Goal: Task Accomplishment & Management: Complete application form

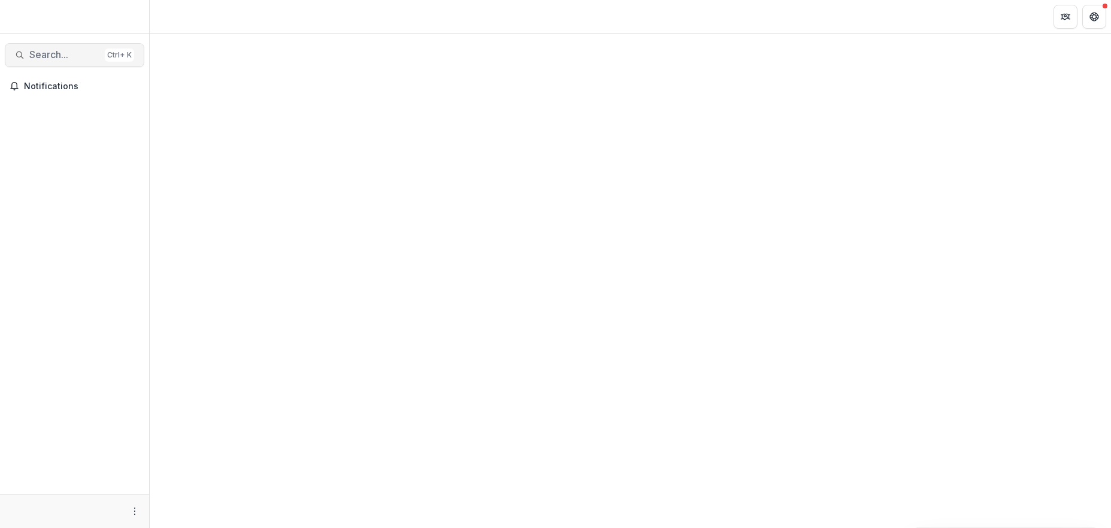
click at [68, 60] on span "Search..." at bounding box center [64, 54] width 71 height 11
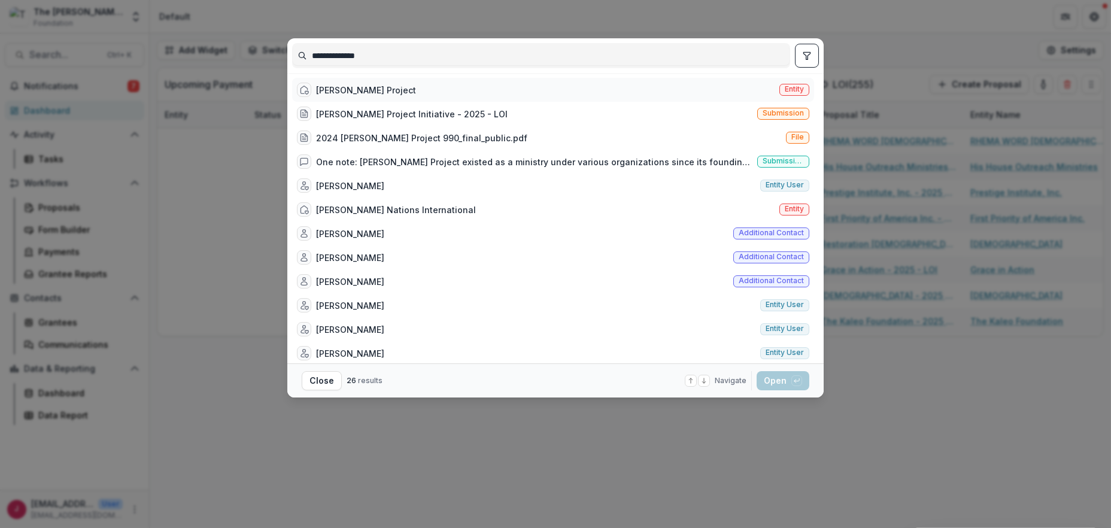
type input "**********"
click at [334, 92] on div "Joshua Project" at bounding box center [366, 90] width 100 height 13
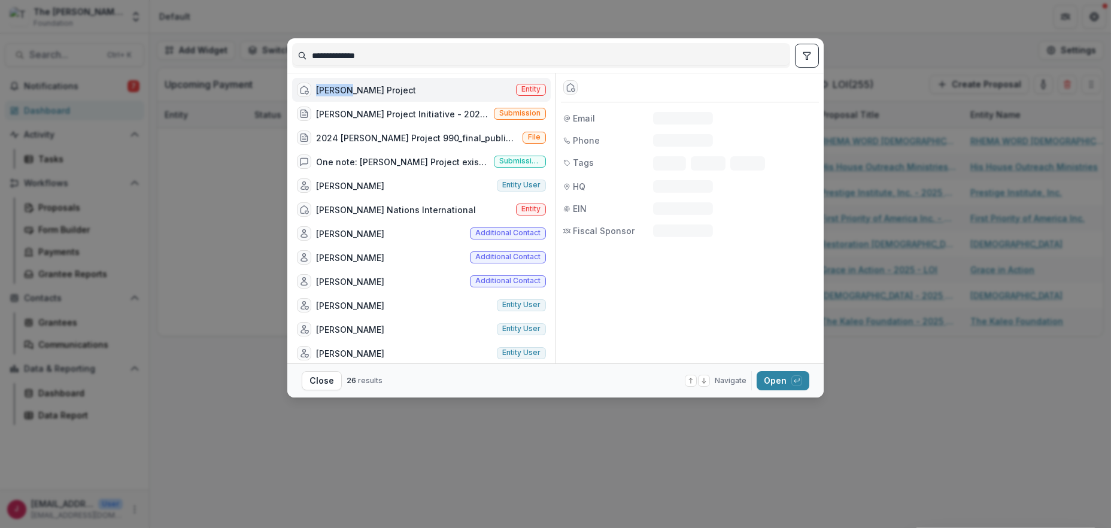
click at [334, 92] on div "Joshua Project" at bounding box center [366, 90] width 100 height 13
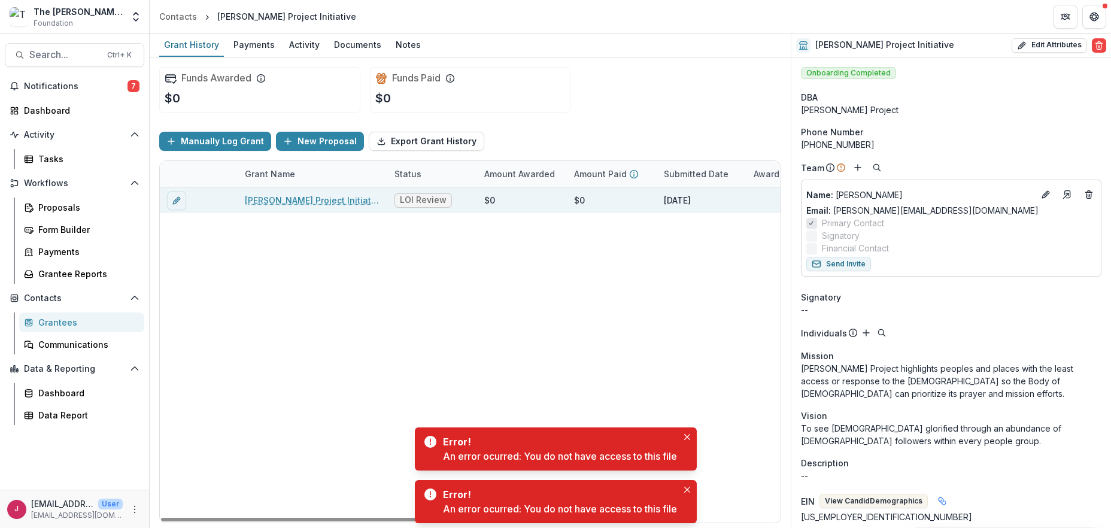
click at [270, 200] on link "Joshua Project Initiative - 2025 - LOI" at bounding box center [312, 200] width 135 height 13
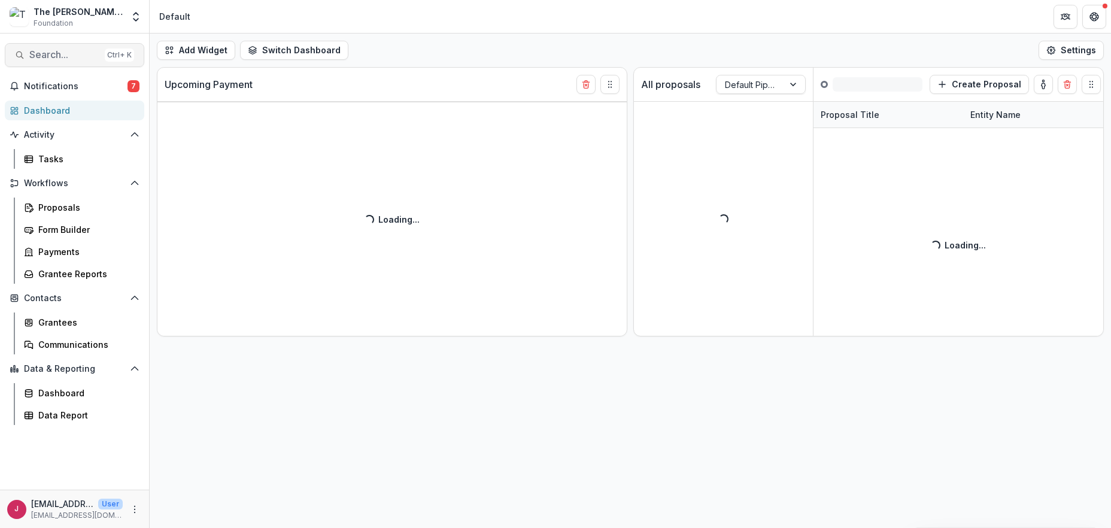
click at [57, 60] on span "Search..." at bounding box center [64, 54] width 71 height 11
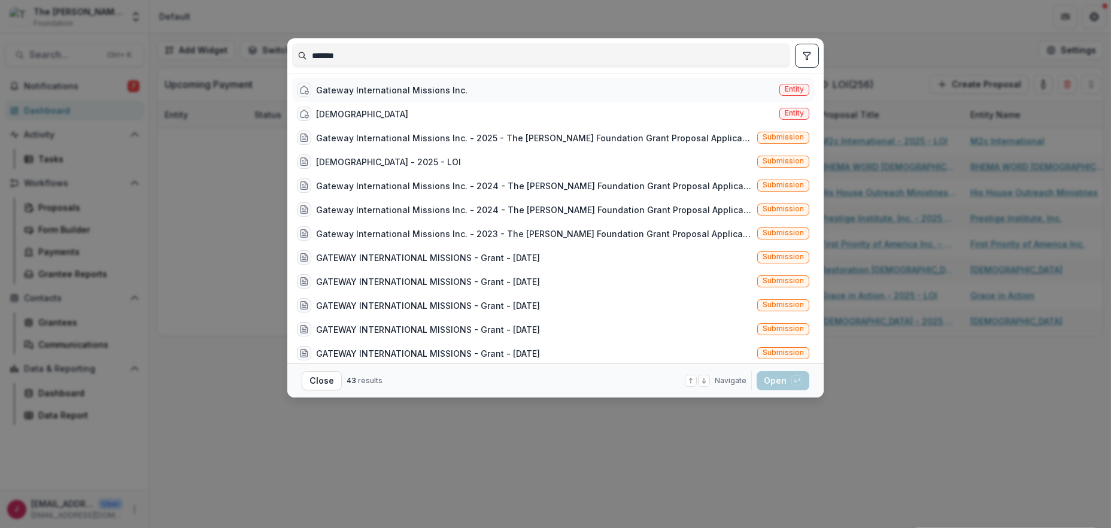
type input "*******"
click at [447, 91] on div "Gateway International Missions Inc." at bounding box center [391, 90] width 151 height 13
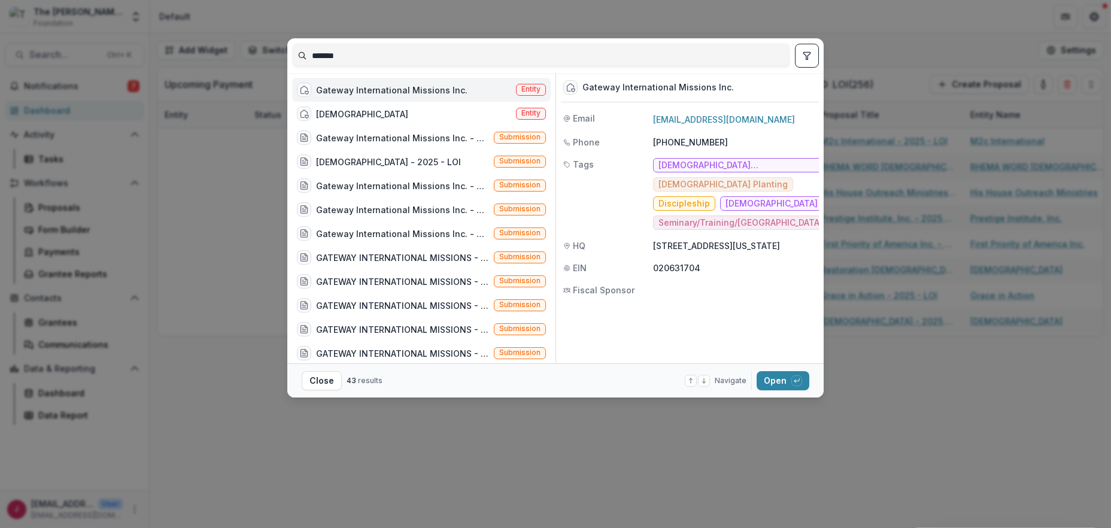
click at [447, 91] on div "Gateway International Missions Inc." at bounding box center [391, 90] width 151 height 13
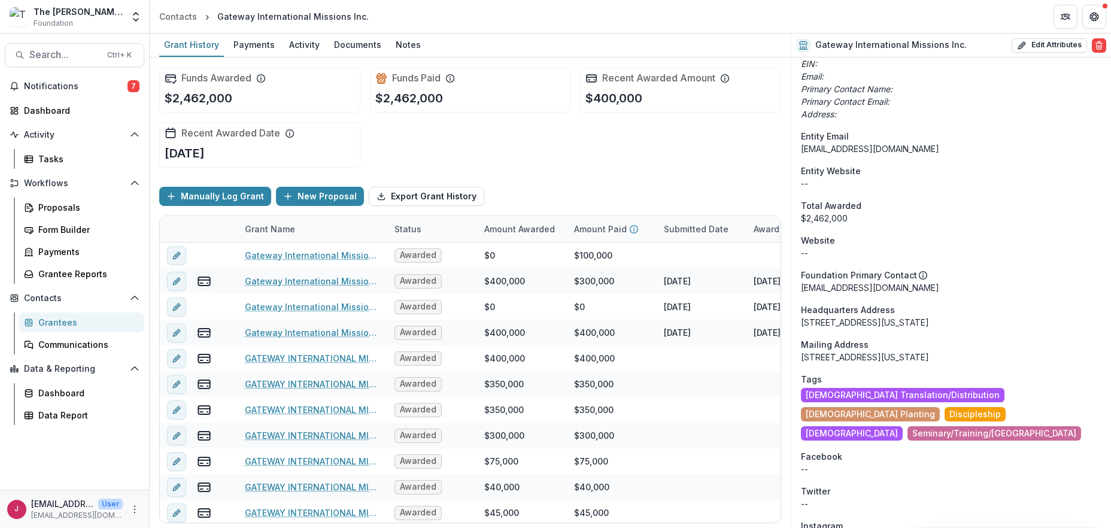
scroll to position [667, 0]
drag, startPoint x: 1033, startPoint y: 341, endPoint x: 801, endPoint y: 347, distance: 232.3
click at [801, 351] on div "[STREET_ADDRESS][US_STATE]" at bounding box center [951, 357] width 300 height 13
copy div "[STREET_ADDRESS][US_STATE]"
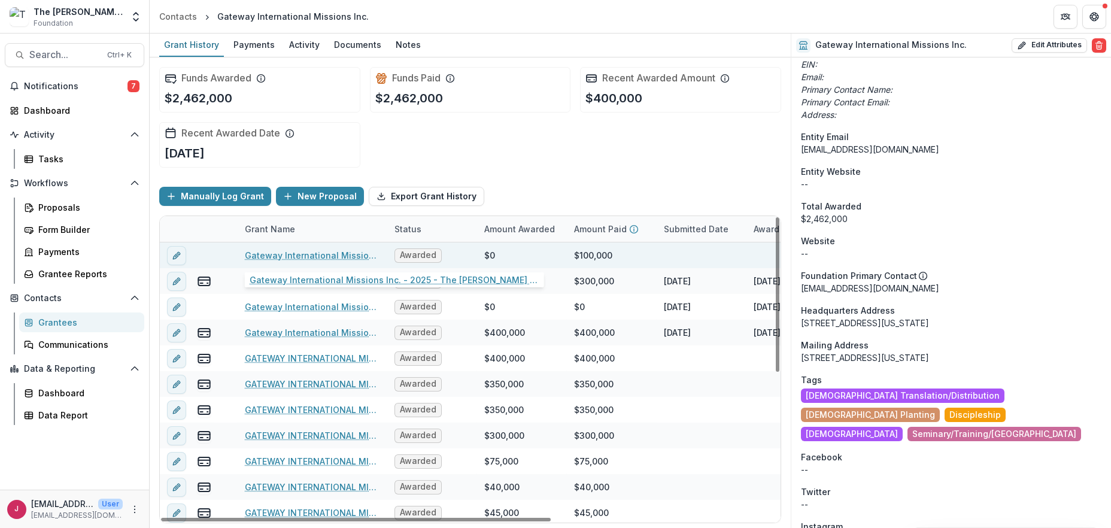
click at [272, 254] on link "Gateway International Missions Inc. - 2025 - The [PERSON_NAME] Foundation Grant…" at bounding box center [312, 255] width 135 height 13
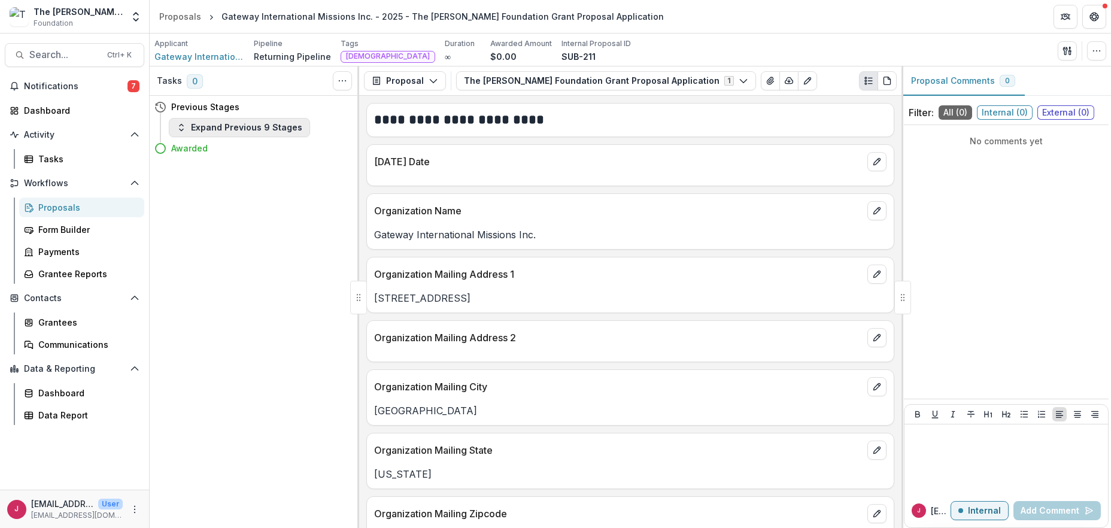
click at [227, 130] on button "Expand Previous 9 Stages" at bounding box center [239, 127] width 141 height 19
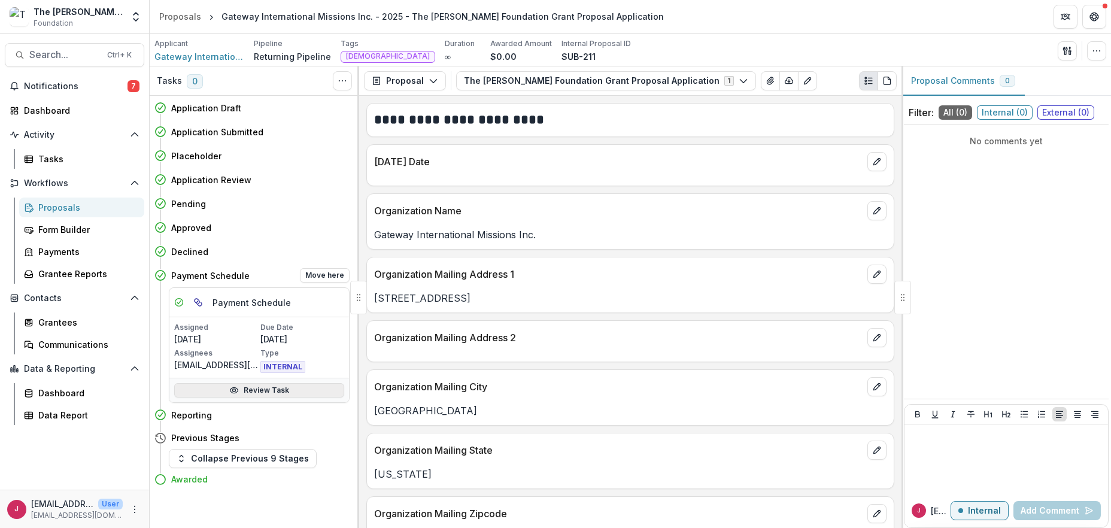
click at [265, 390] on link "Review Task" at bounding box center [259, 390] width 170 height 14
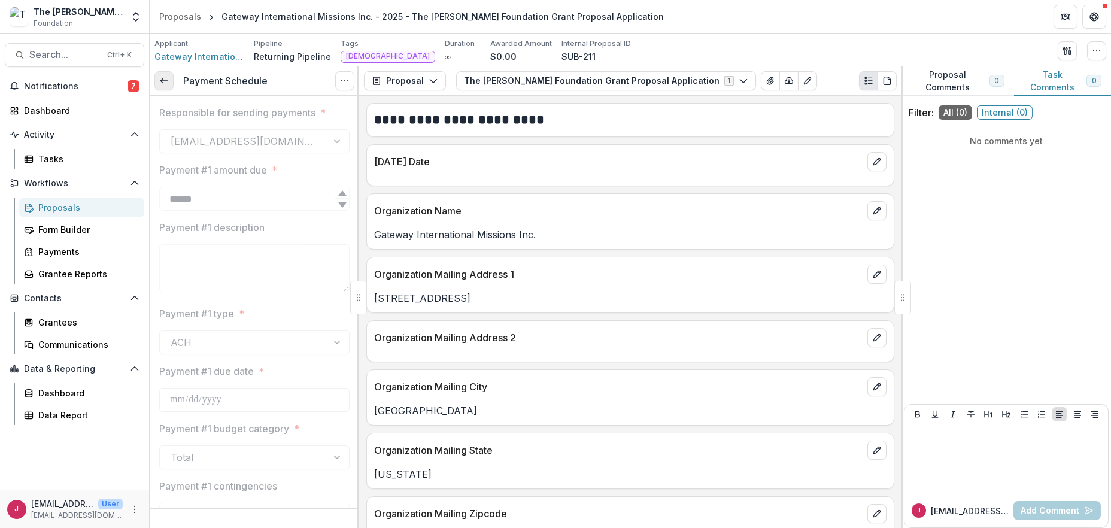
click at [166, 76] on icon at bounding box center [164, 81] width 10 height 10
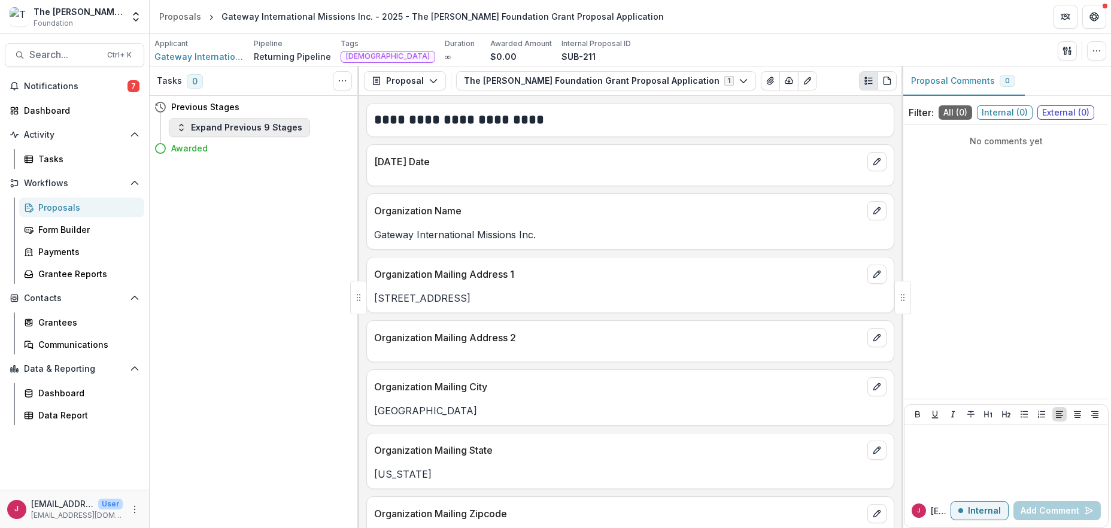
click at [244, 130] on button "Expand Previous 9 Stages" at bounding box center [239, 127] width 141 height 19
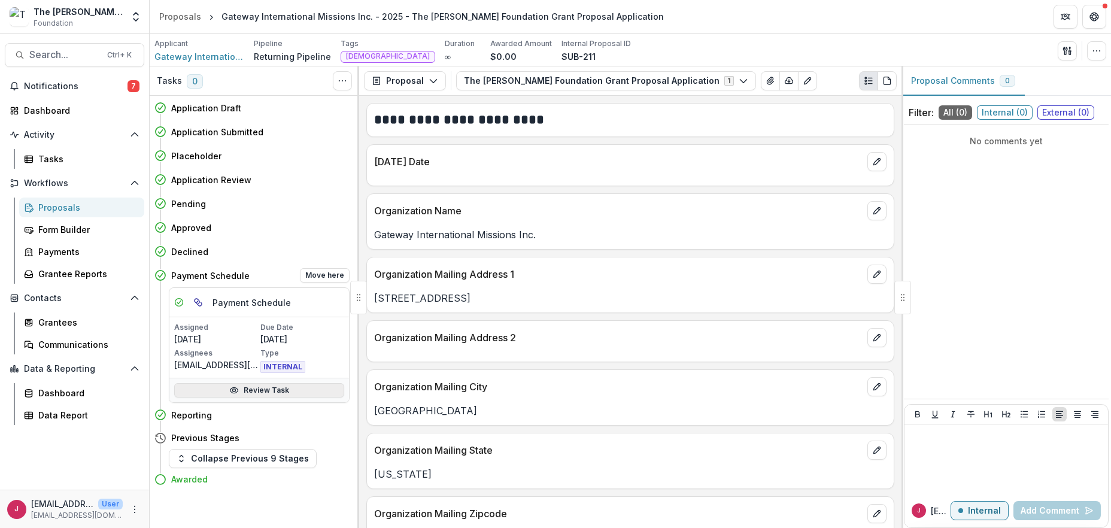
click at [261, 389] on link "Review Task" at bounding box center [259, 390] width 170 height 14
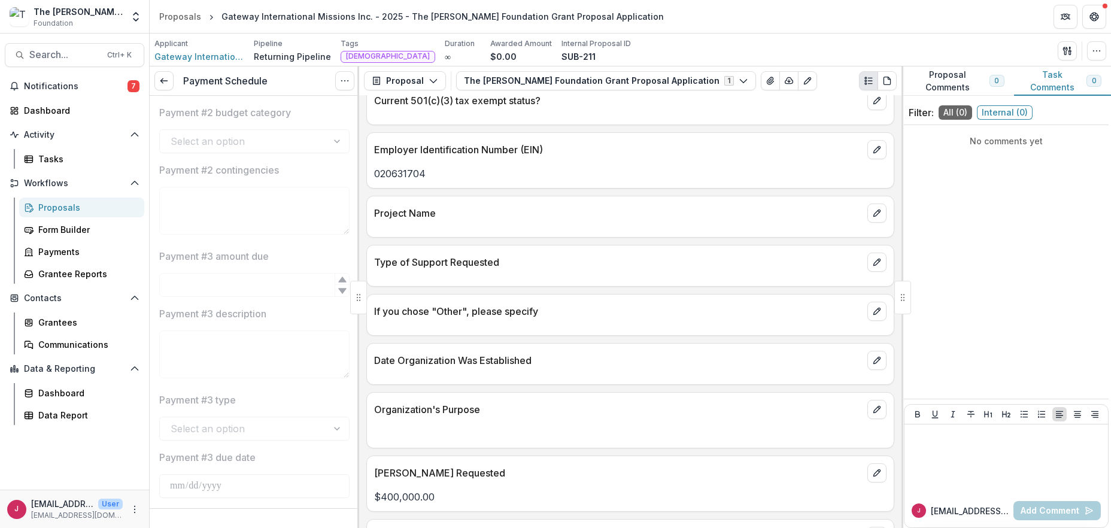
scroll to position [558, 0]
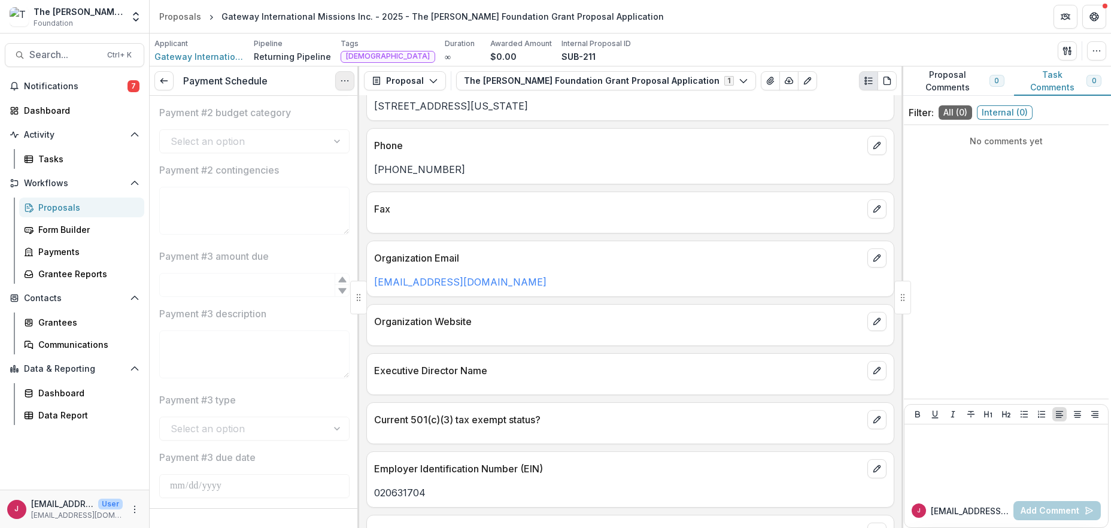
click at [342, 79] on icon "Options" at bounding box center [345, 81] width 10 height 10
click at [291, 132] on button "Reopen Task" at bounding box center [287, 134] width 128 height 20
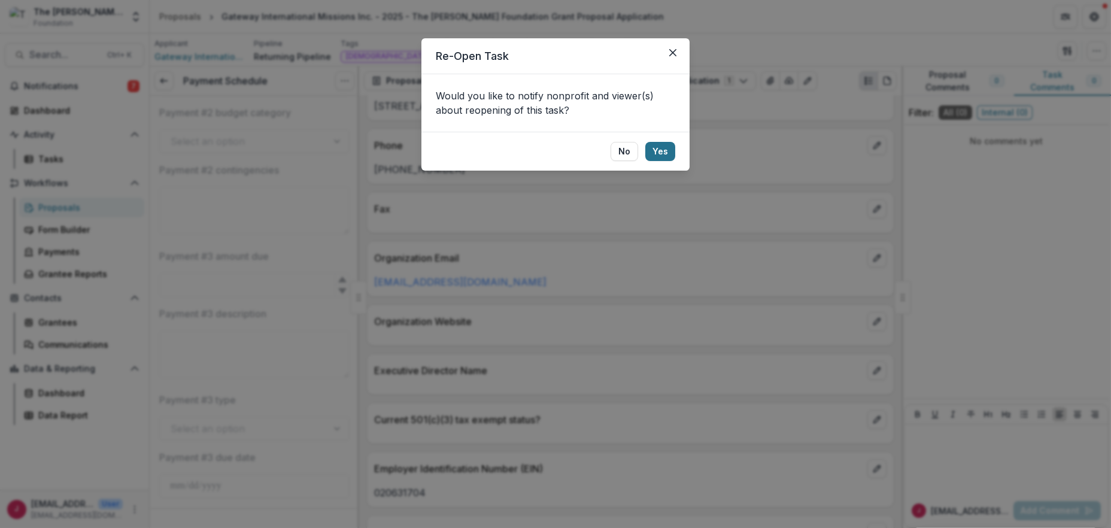
click at [656, 149] on button "Yes" at bounding box center [660, 151] width 30 height 19
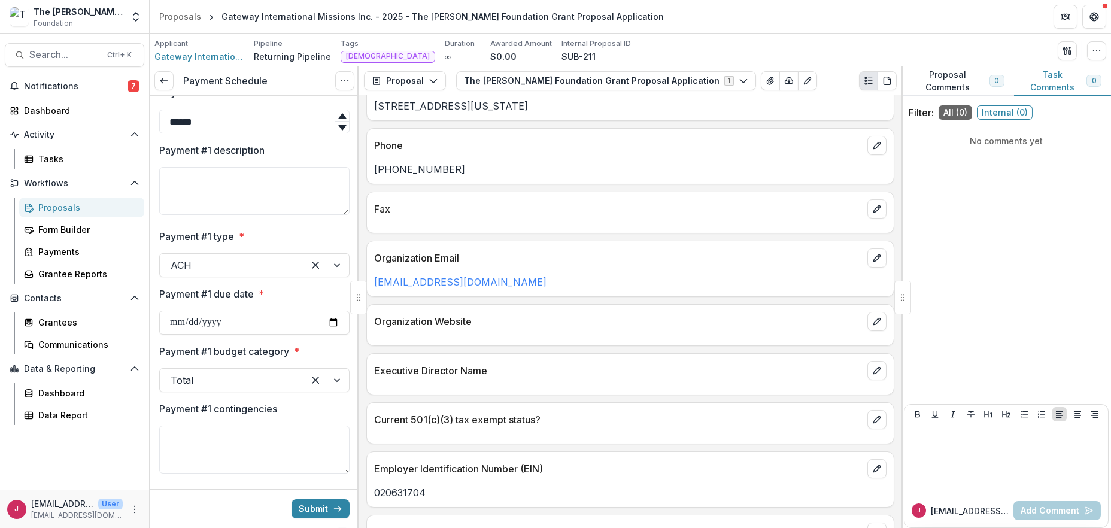
scroll to position [0, 0]
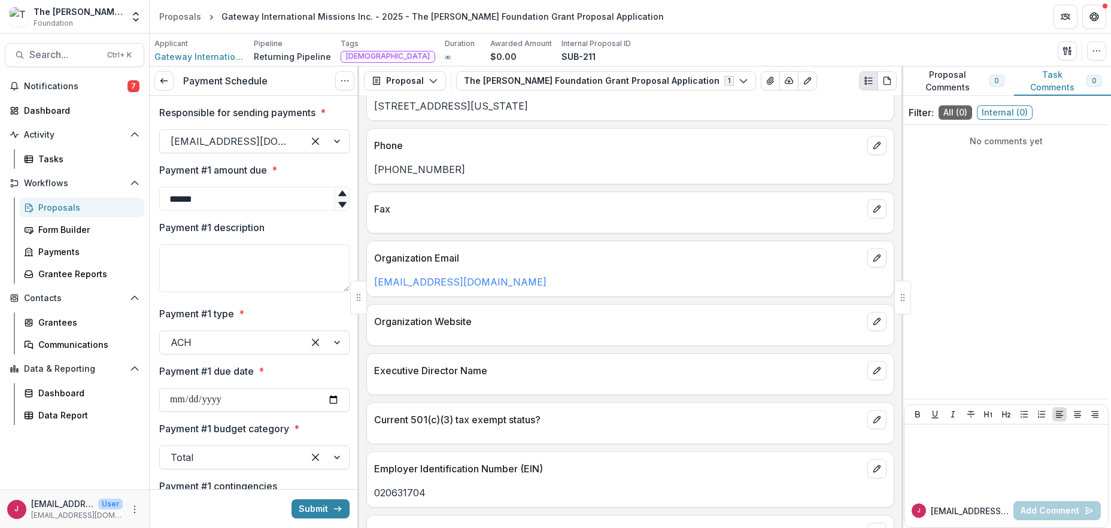
drag, startPoint x: 213, startPoint y: 196, endPoint x: 120, endPoint y: 195, distance: 93.4
click at [120, 195] on main "**********" at bounding box center [555, 281] width 1111 height 494
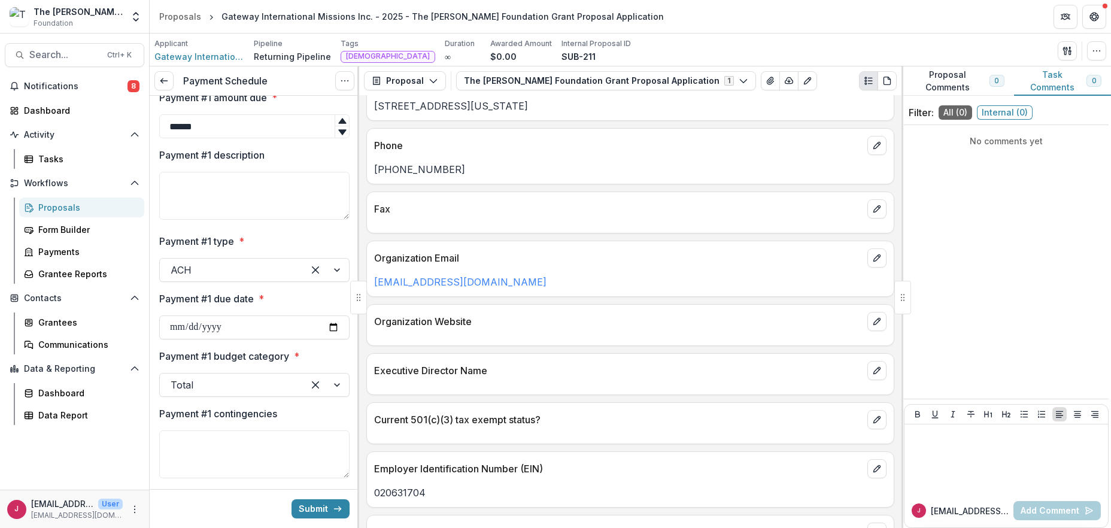
scroll to position [239, 0]
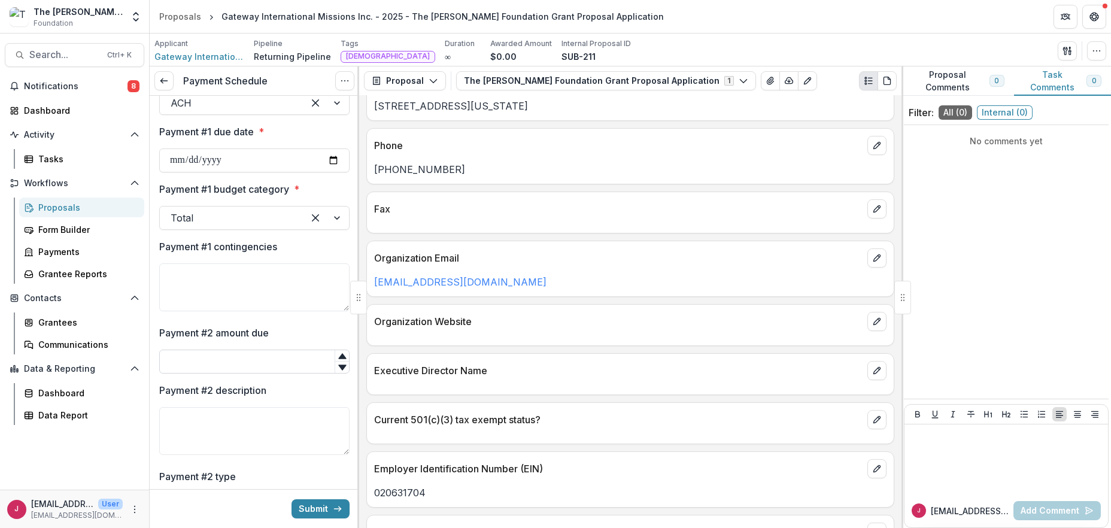
type input "******"
click at [284, 360] on input "Payment #2 amount due" at bounding box center [254, 362] width 190 height 24
click at [340, 366] on icon at bounding box center [342, 367] width 8 height 5
type input "*"
click at [340, 353] on icon at bounding box center [343, 356] width 10 height 10
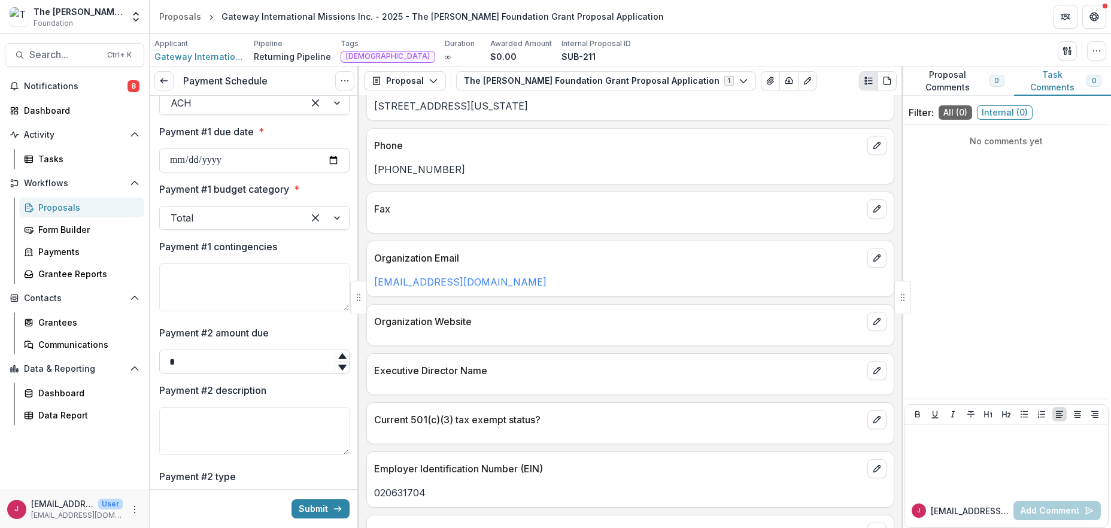
click at [202, 358] on input "*" at bounding box center [254, 362] width 190 height 24
click at [174, 363] on input "*****" at bounding box center [254, 362] width 190 height 24
drag, startPoint x: 206, startPoint y: 359, endPoint x: 116, endPoint y: 357, distance: 90.4
click at [116, 357] on main "**********" at bounding box center [555, 281] width 1111 height 494
type input "*"
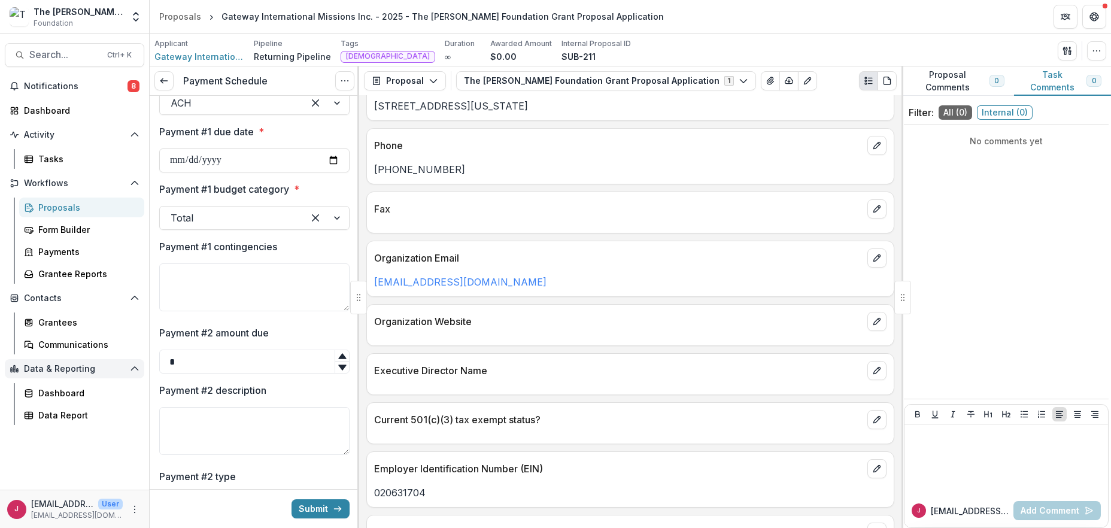
drag, startPoint x: 179, startPoint y: 358, endPoint x: 139, endPoint y: 360, distance: 40.2
click at [139, 360] on main "**********" at bounding box center [555, 281] width 1111 height 494
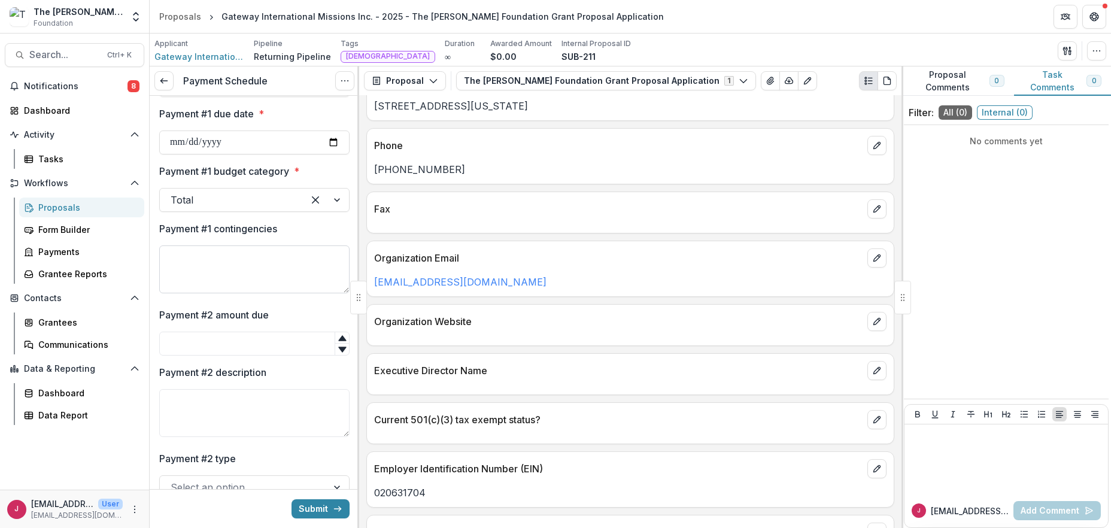
scroll to position [319, 0]
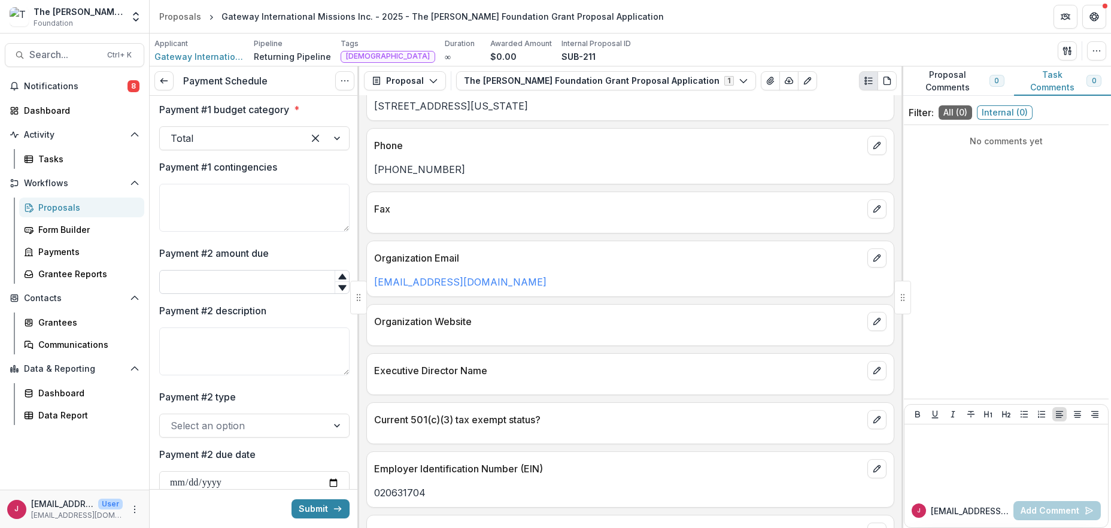
click at [224, 280] on input "Payment #2 amount due" at bounding box center [254, 282] width 190 height 24
type input "*"
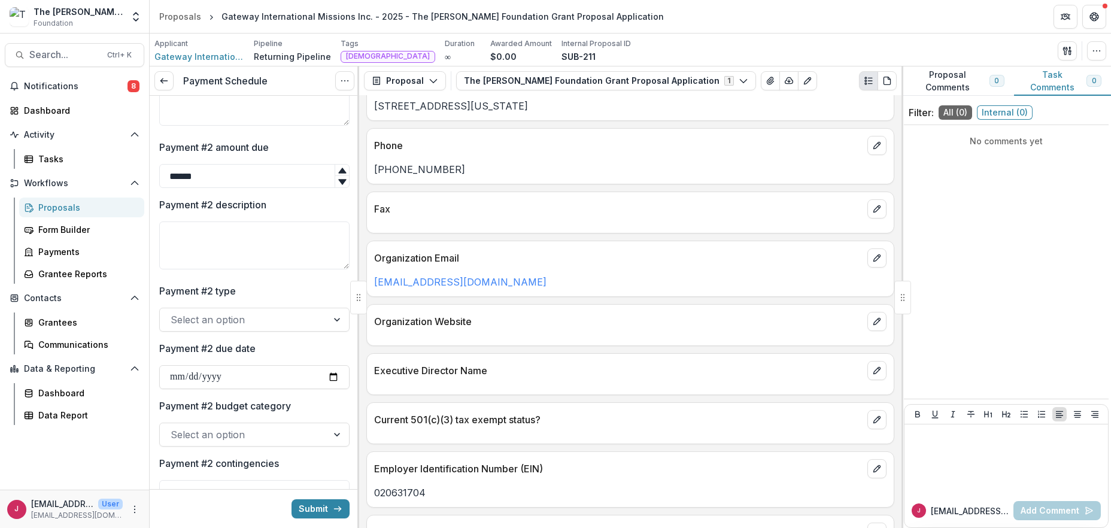
scroll to position [479, 0]
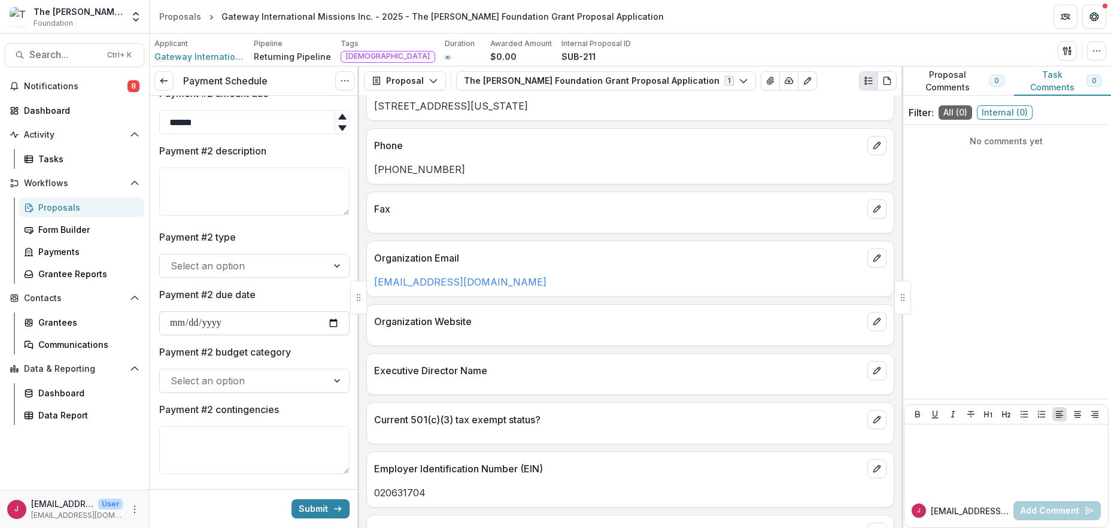
type input "******"
click at [179, 324] on input "Payment #2 due date" at bounding box center [254, 323] width 190 height 24
click at [332, 323] on input "Payment #2 due date" at bounding box center [254, 323] width 190 height 24
type input "**********"
click at [217, 377] on div at bounding box center [244, 380] width 146 height 17
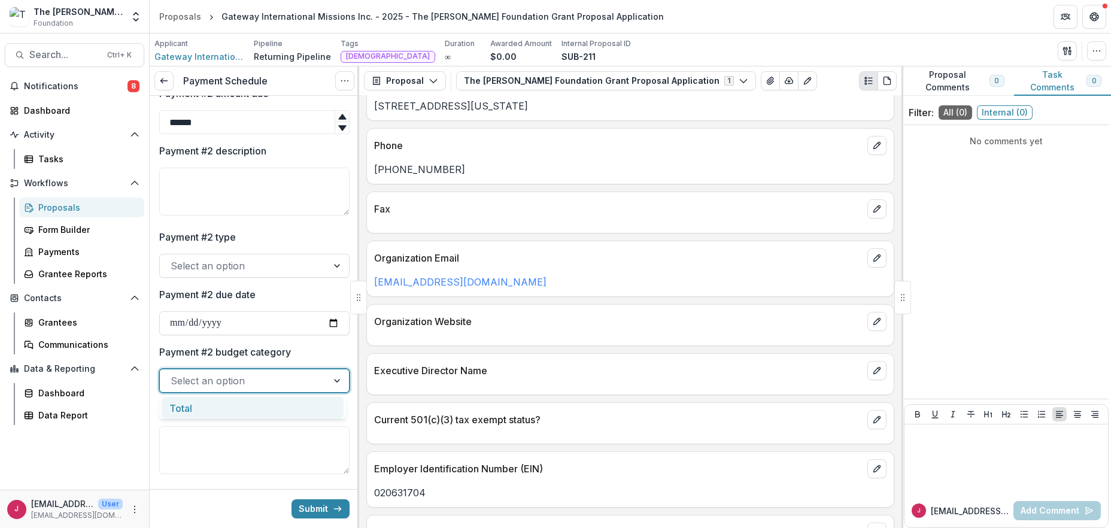
click at [207, 406] on div "Total" at bounding box center [253, 408] width 182 height 22
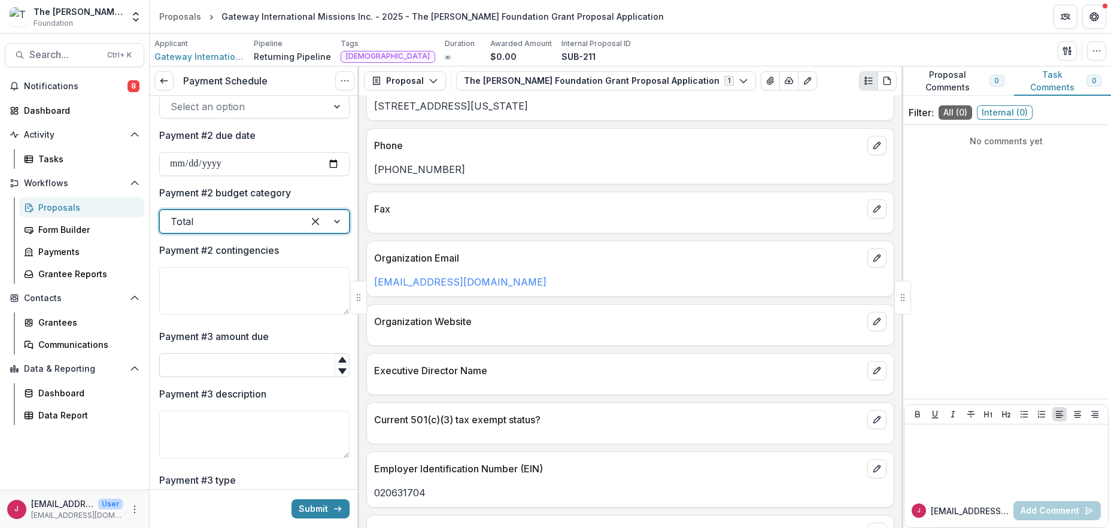
click at [180, 364] on input "Payment #3 amount due" at bounding box center [254, 365] width 190 height 24
click at [199, 283] on textarea "Payment #2 contingencies" at bounding box center [254, 291] width 190 height 48
click at [199, 368] on input "Payment #3 amount due" at bounding box center [254, 365] width 190 height 24
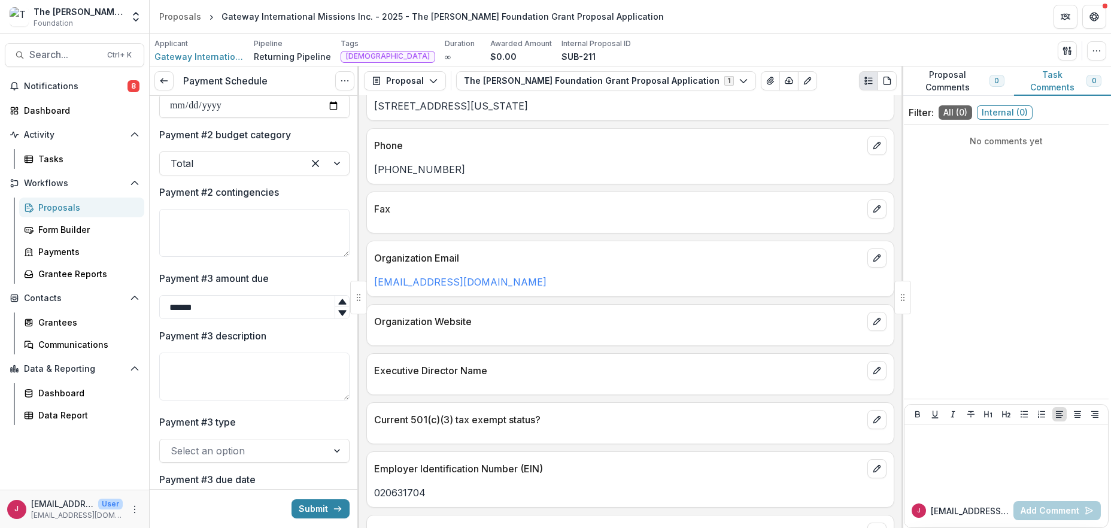
scroll to position [718, 0]
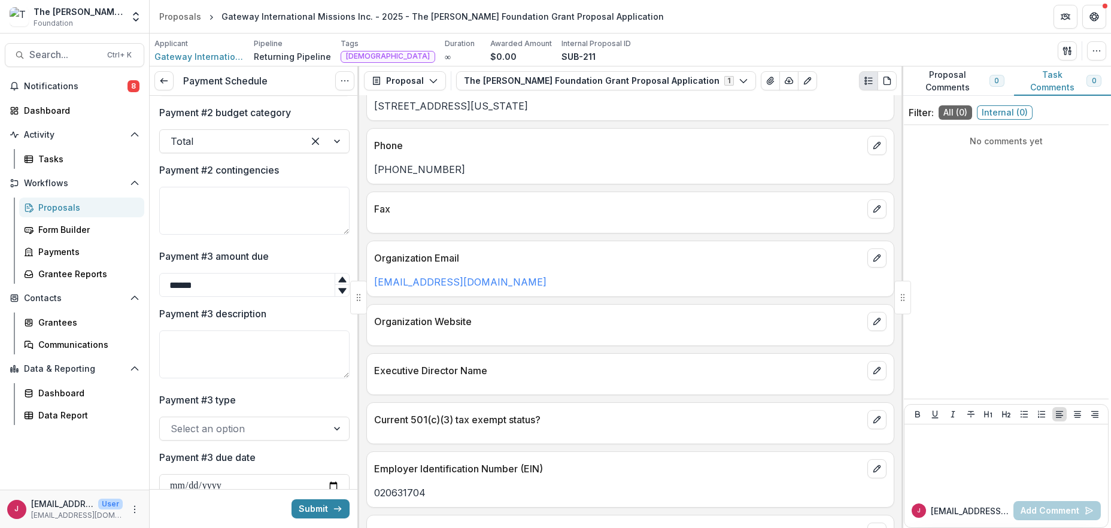
type input "******"
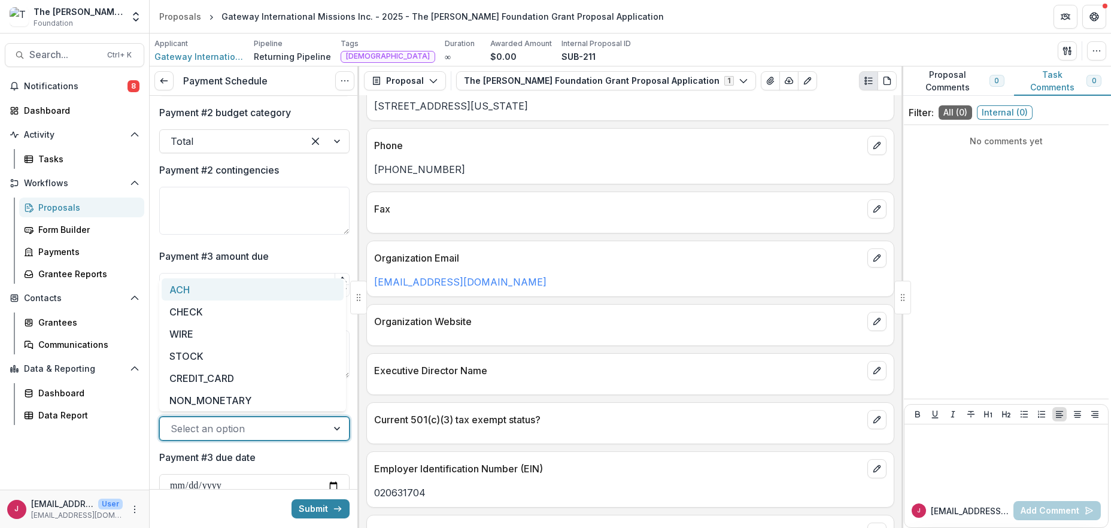
click at [223, 427] on div at bounding box center [244, 428] width 146 height 17
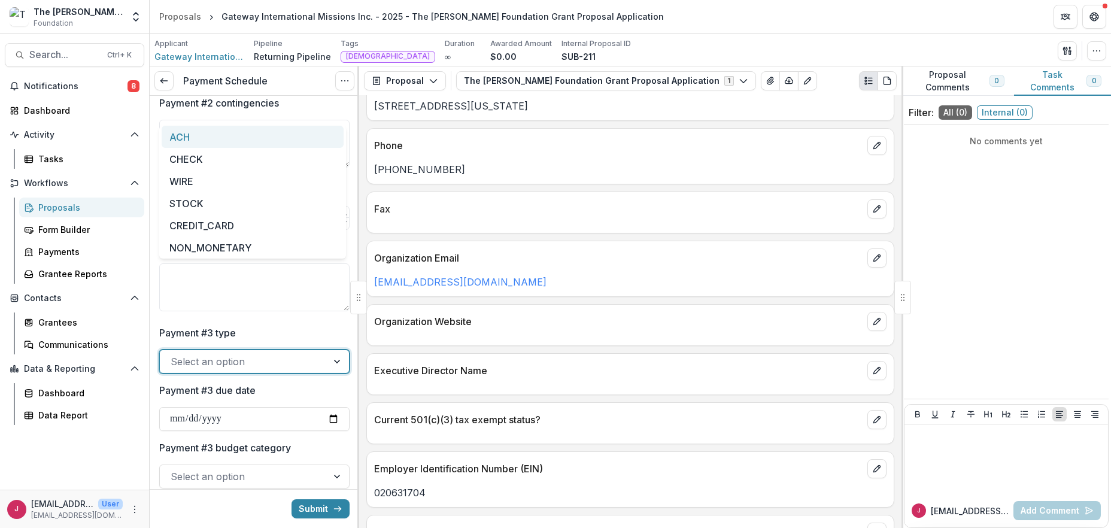
scroll to position [878, 0]
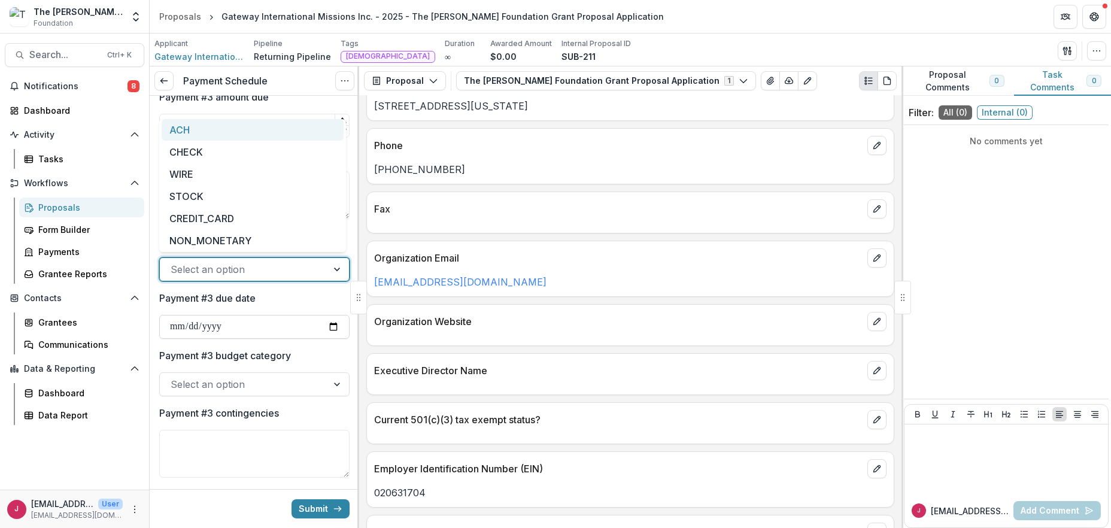
click at [330, 323] on input "Payment #3 due date" at bounding box center [254, 327] width 190 height 24
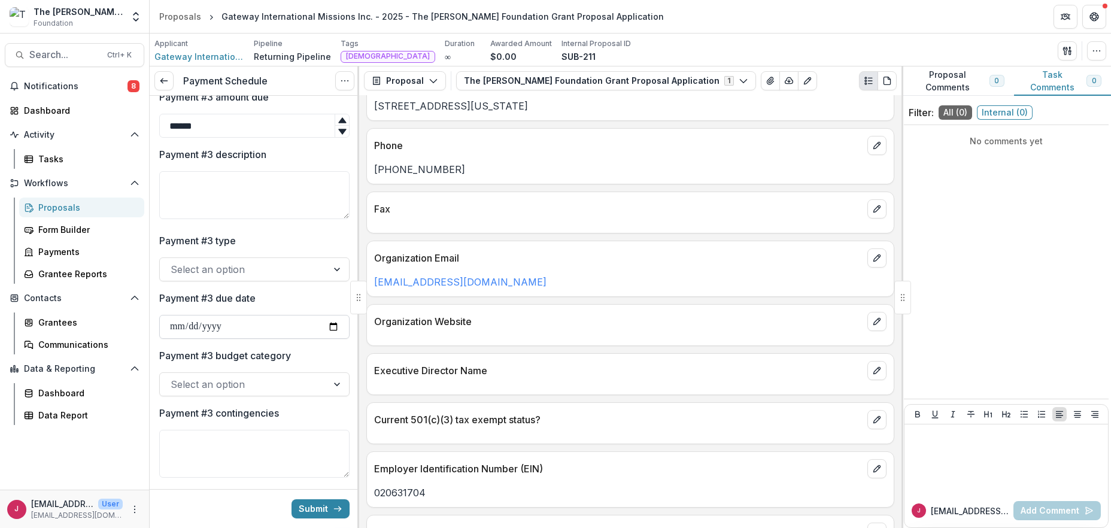
type input "**********"
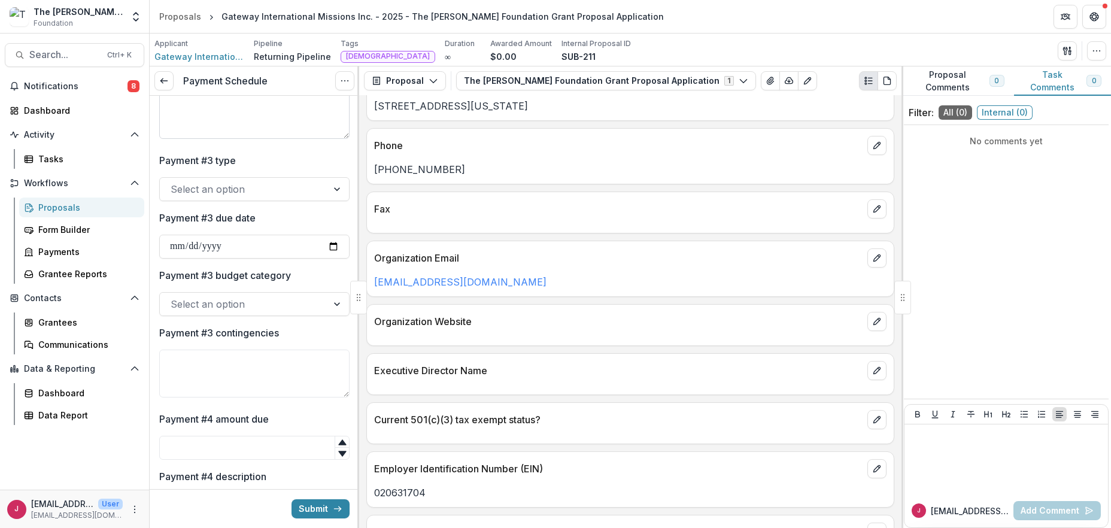
scroll to position [1037, 0]
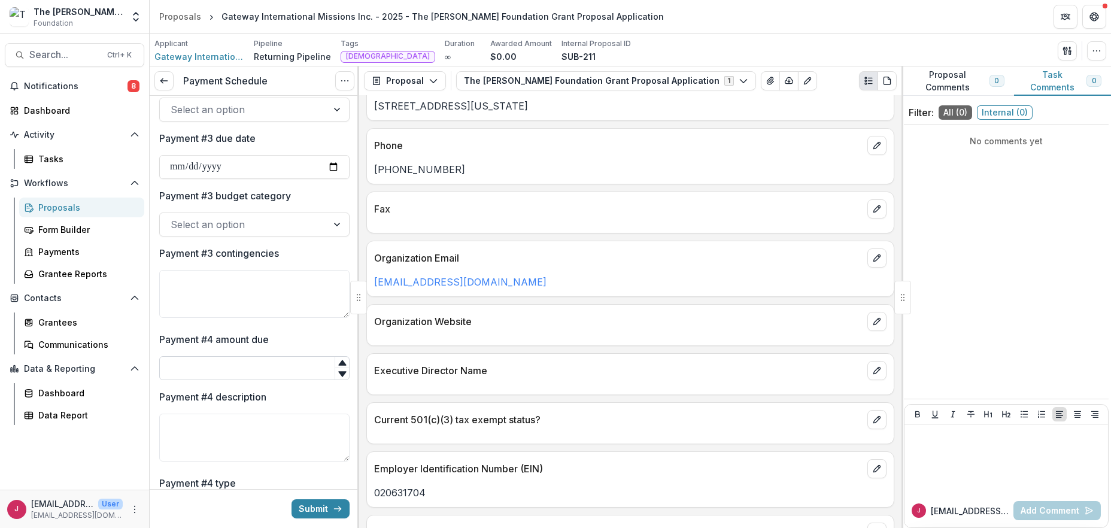
click at [262, 365] on input "Payment #4 amount due" at bounding box center [254, 368] width 190 height 24
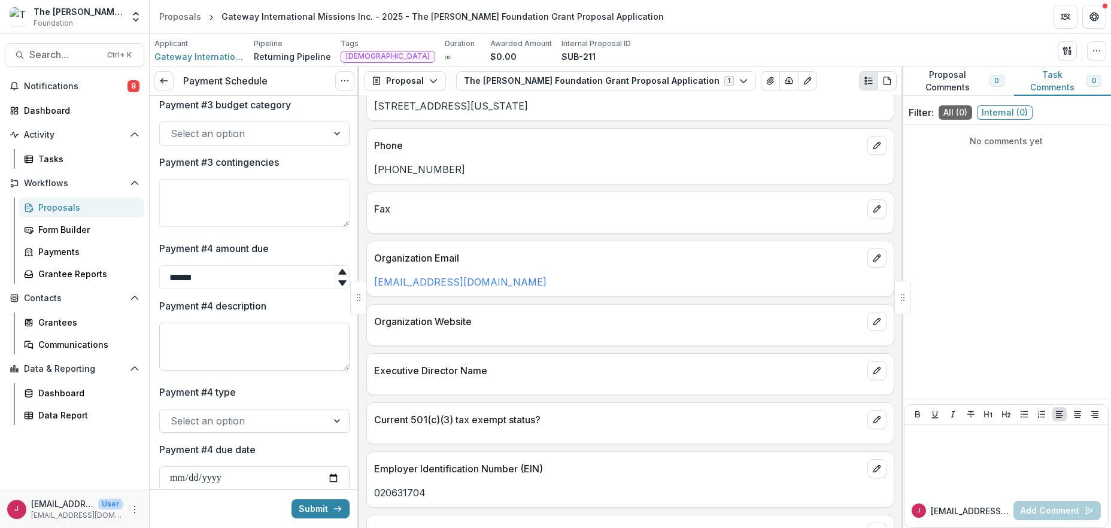
scroll to position [1197, 0]
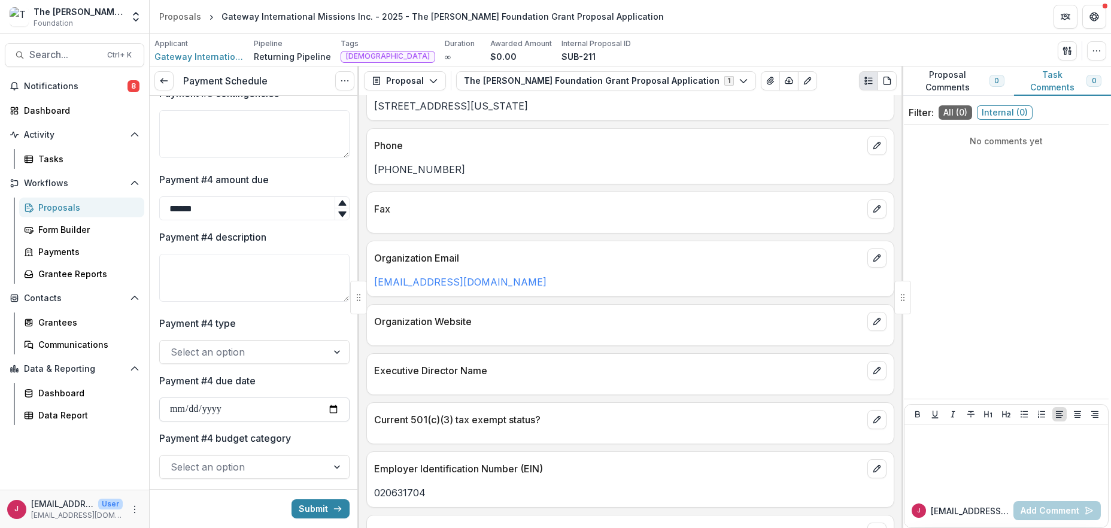
type input "******"
click at [329, 407] on input "Payment #4 due date" at bounding box center [254, 409] width 190 height 24
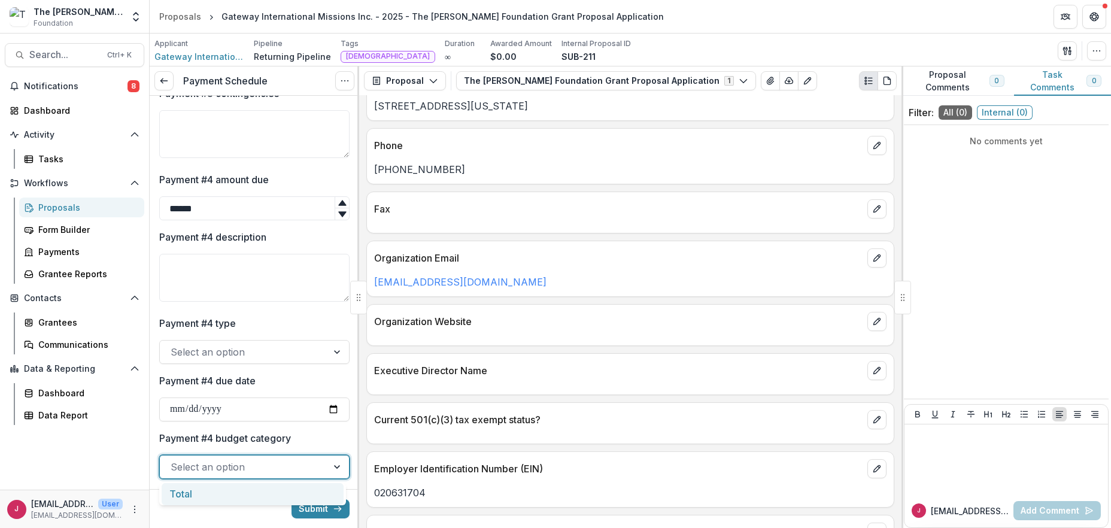
click at [231, 466] on div at bounding box center [244, 467] width 146 height 17
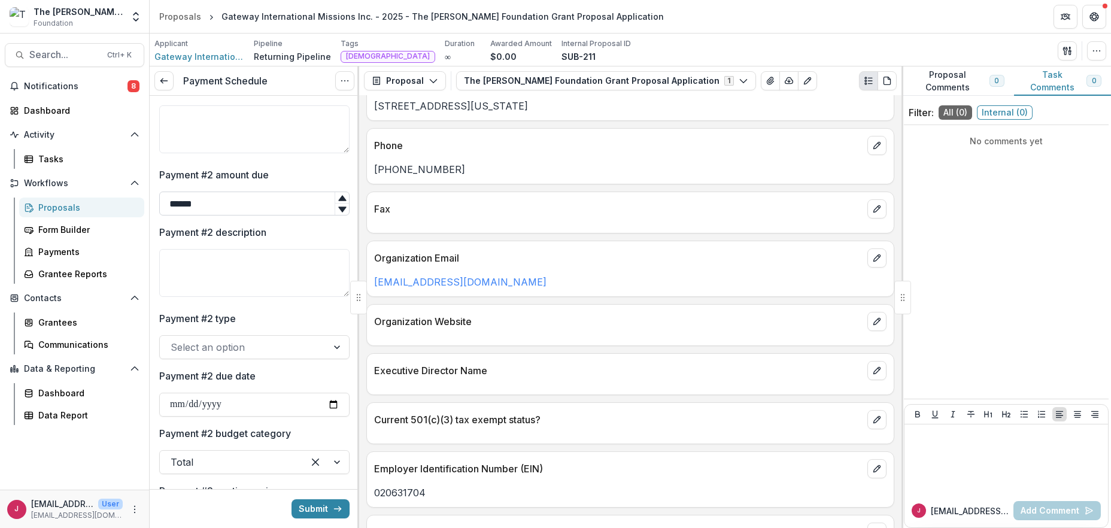
scroll to position [399, 0]
click at [332, 400] on input "**********" at bounding box center [254, 403] width 190 height 24
click at [329, 398] on input "**********" at bounding box center [254, 403] width 190 height 24
type input "**********"
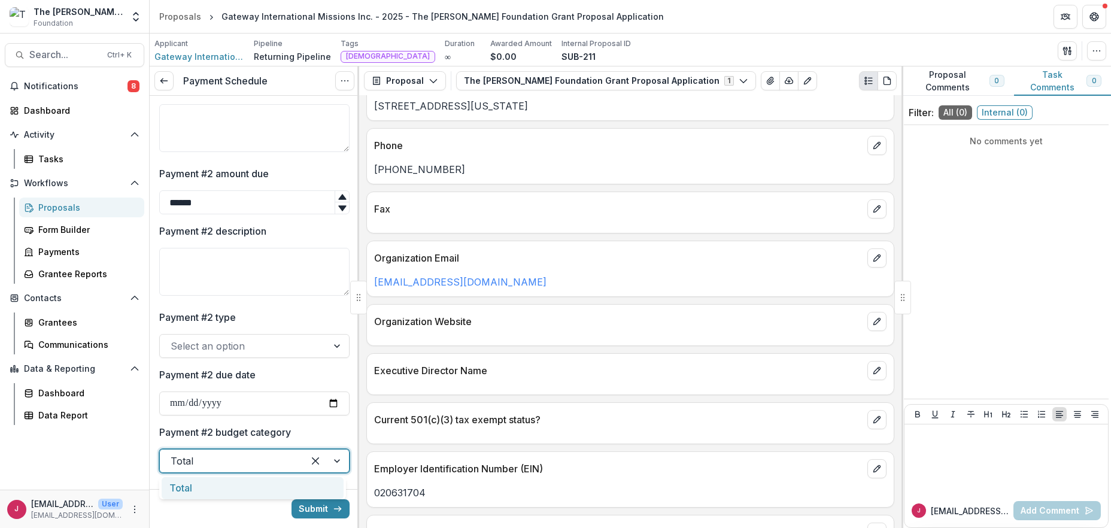
click at [335, 462] on div at bounding box center [325, 461] width 45 height 23
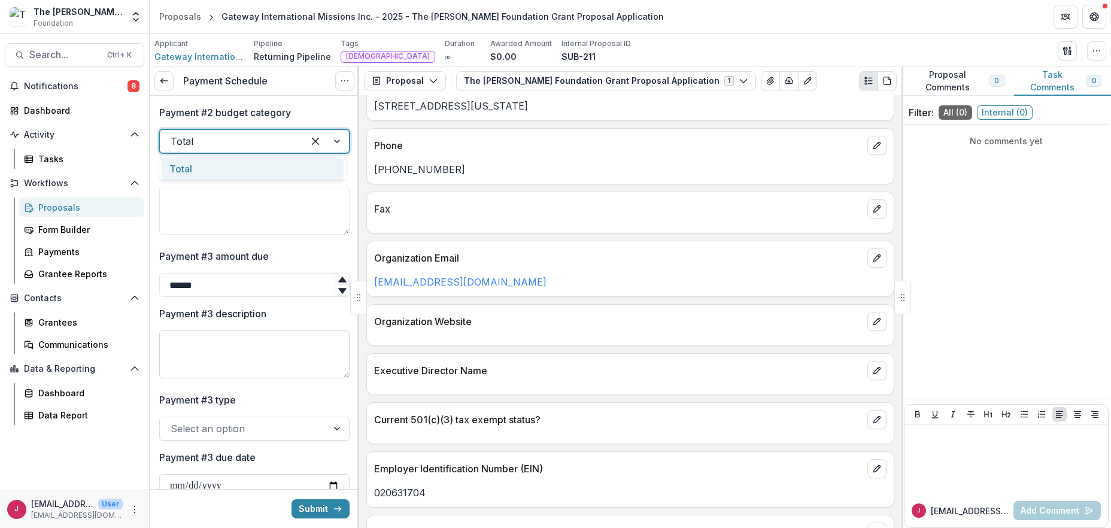
scroll to position [798, 0]
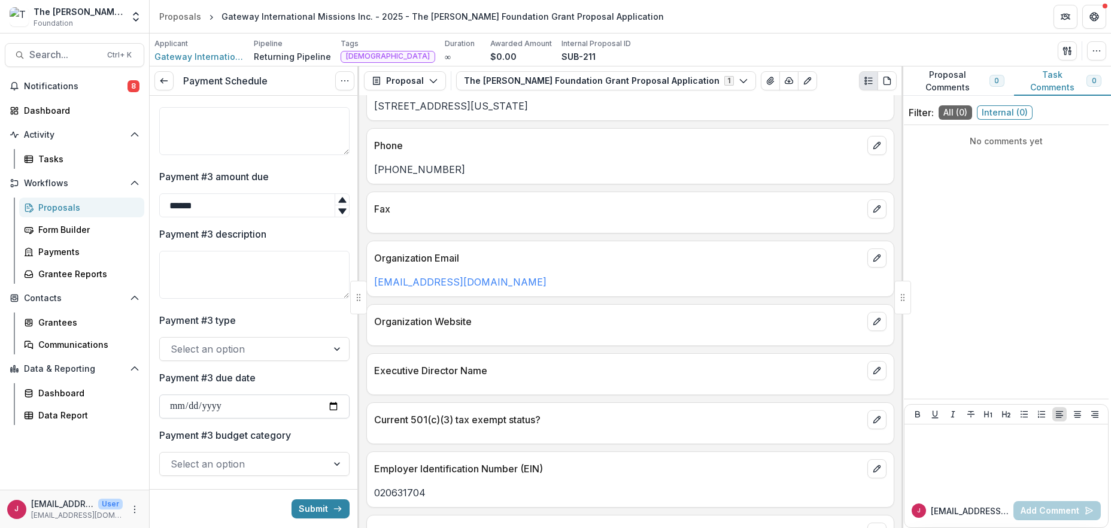
click at [328, 403] on input "**********" at bounding box center [254, 406] width 190 height 24
type input "**********"
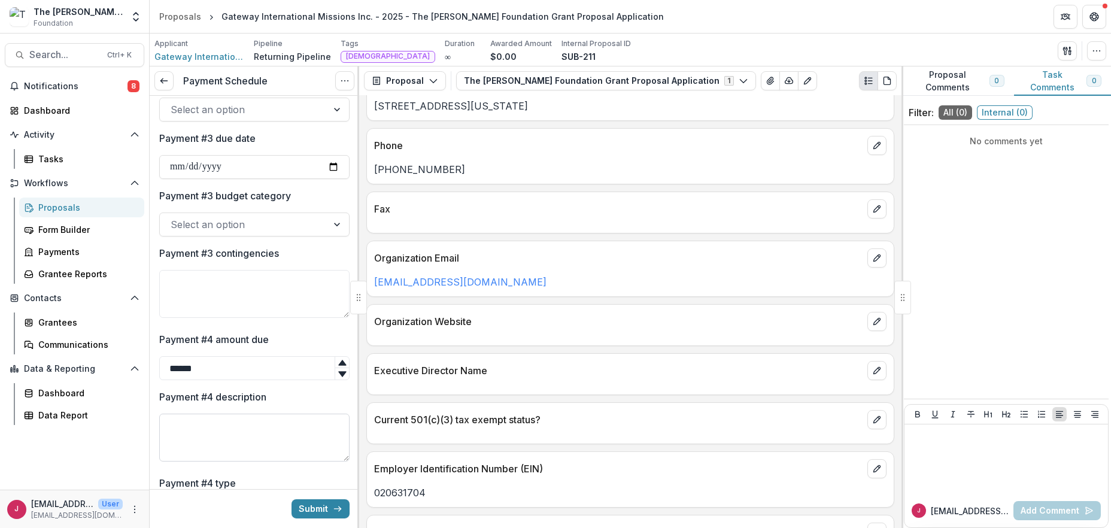
scroll to position [1117, 0]
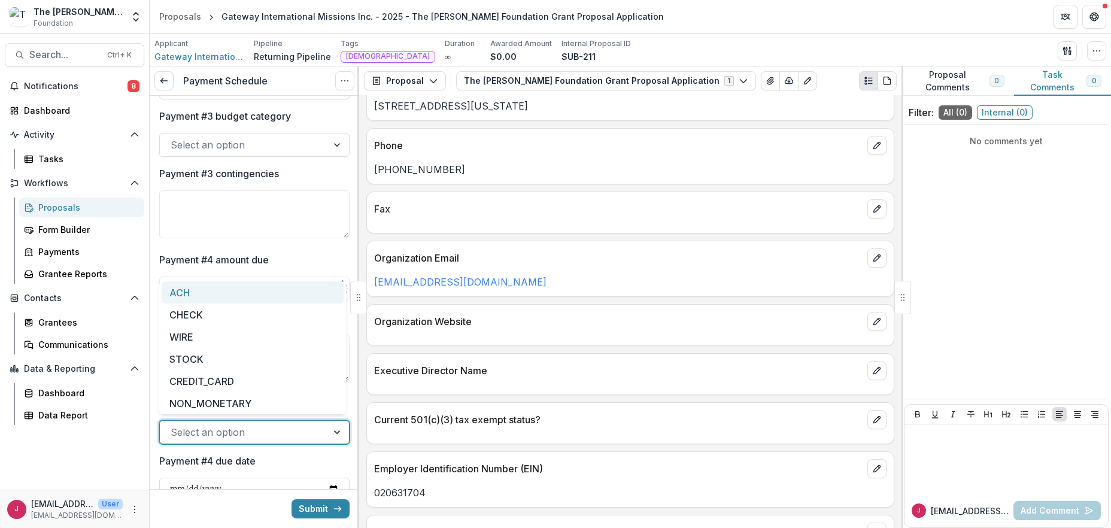
click at [256, 438] on div at bounding box center [244, 432] width 146 height 17
click at [262, 427] on div at bounding box center [244, 432] width 146 height 17
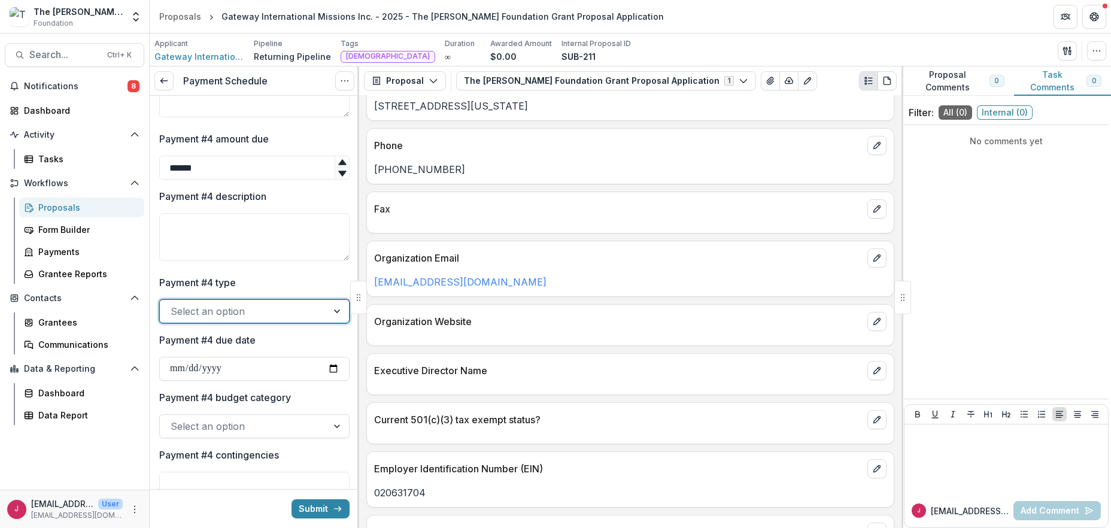
scroll to position [1277, 0]
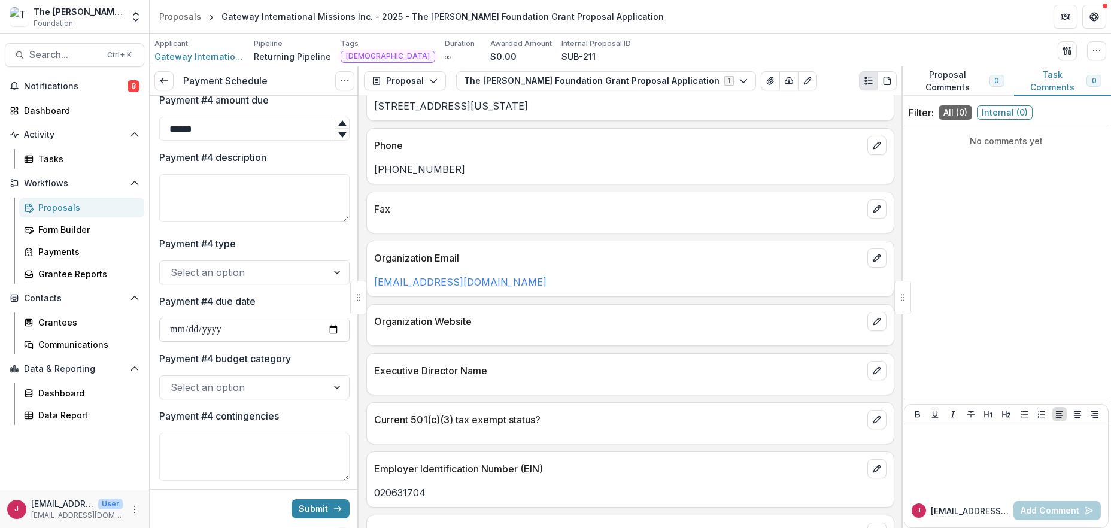
click at [328, 324] on input "Payment #4 due date" at bounding box center [254, 330] width 190 height 24
type input "**********"
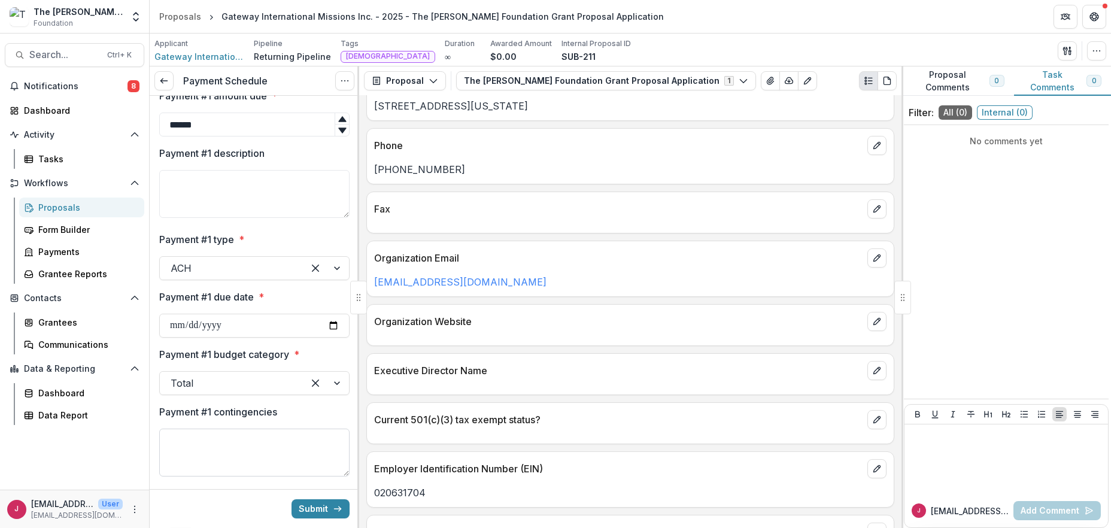
scroll to position [0, 0]
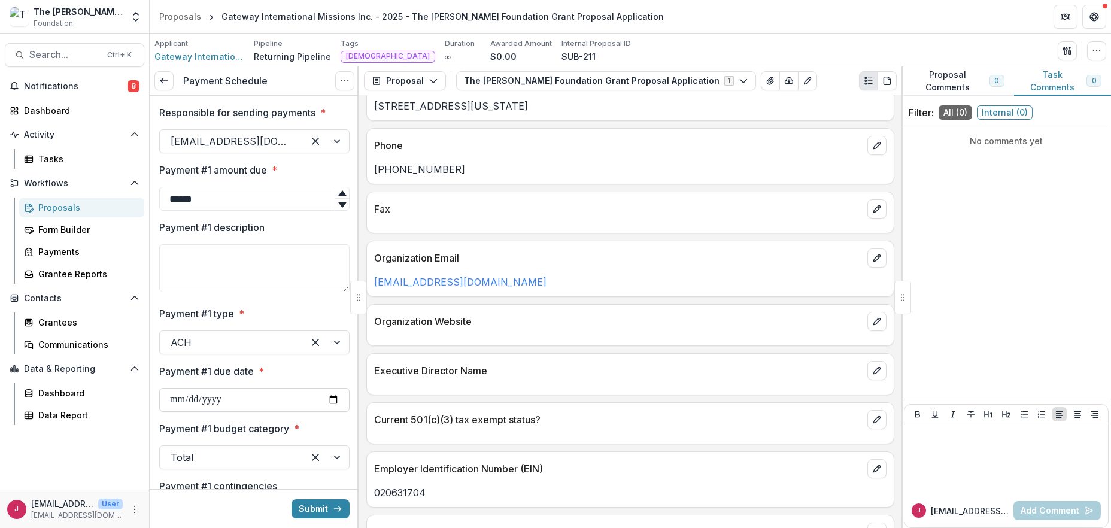
click at [331, 396] on input "**********" at bounding box center [254, 400] width 190 height 24
type input "**********"
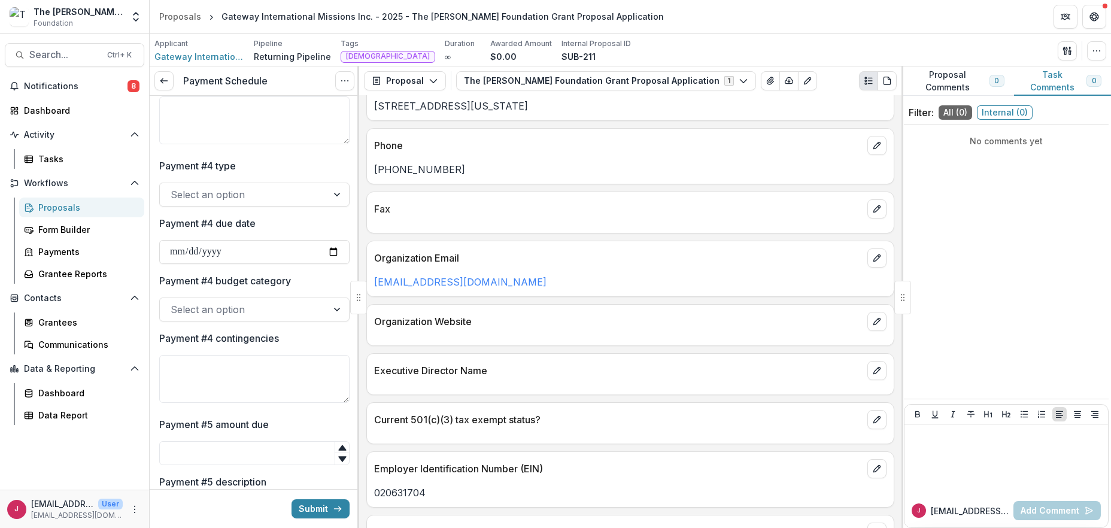
scroll to position [1356, 0]
click at [304, 510] on button "Submit" at bounding box center [321, 508] width 58 height 19
click at [73, 388] on div "Dashboard" at bounding box center [86, 393] width 96 height 13
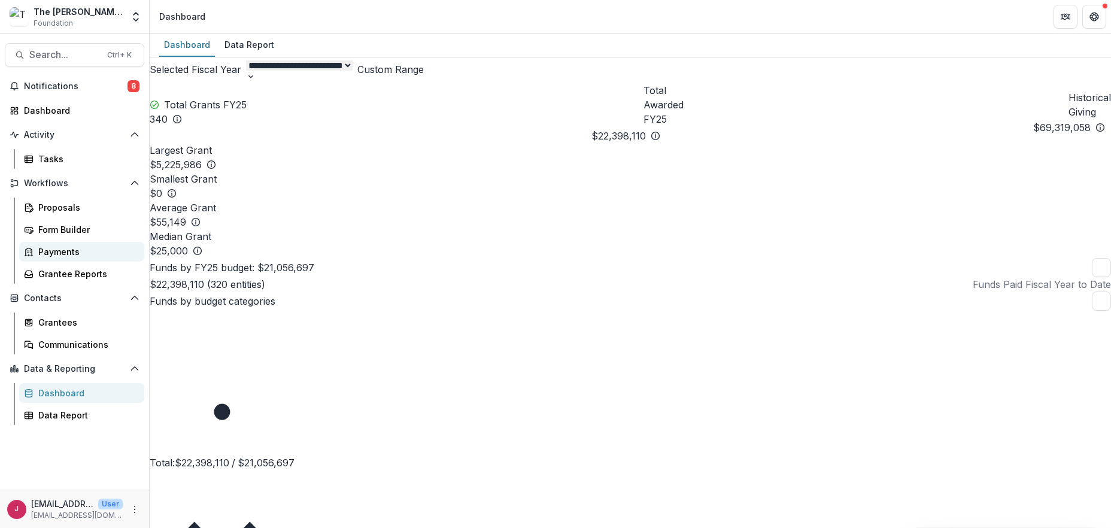
click at [73, 248] on div "Payments" at bounding box center [86, 251] width 96 height 13
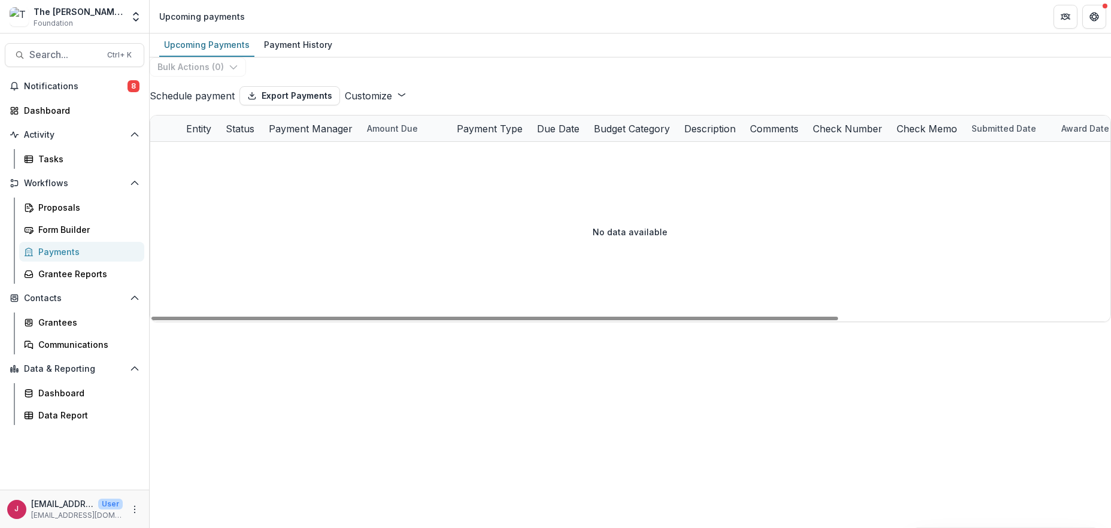
click at [202, 103] on button "Schedule payment" at bounding box center [192, 96] width 85 height 14
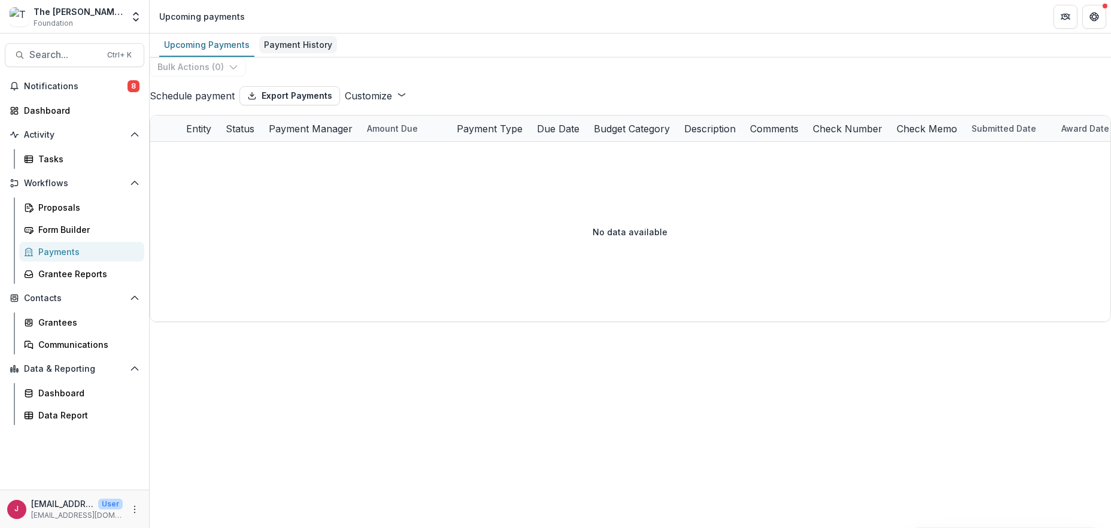
click at [296, 41] on div "Payment History" at bounding box center [298, 44] width 78 height 17
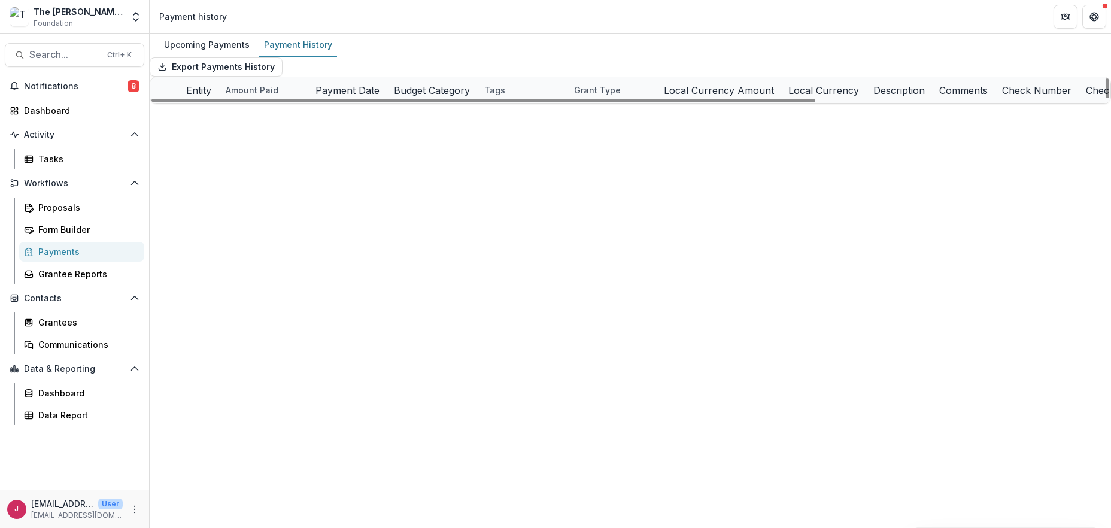
click at [218, 98] on div "Entity" at bounding box center [199, 90] width 40 height 14
click at [251, 161] on span "Sort Ascending" at bounding box center [245, 161] width 70 height 14
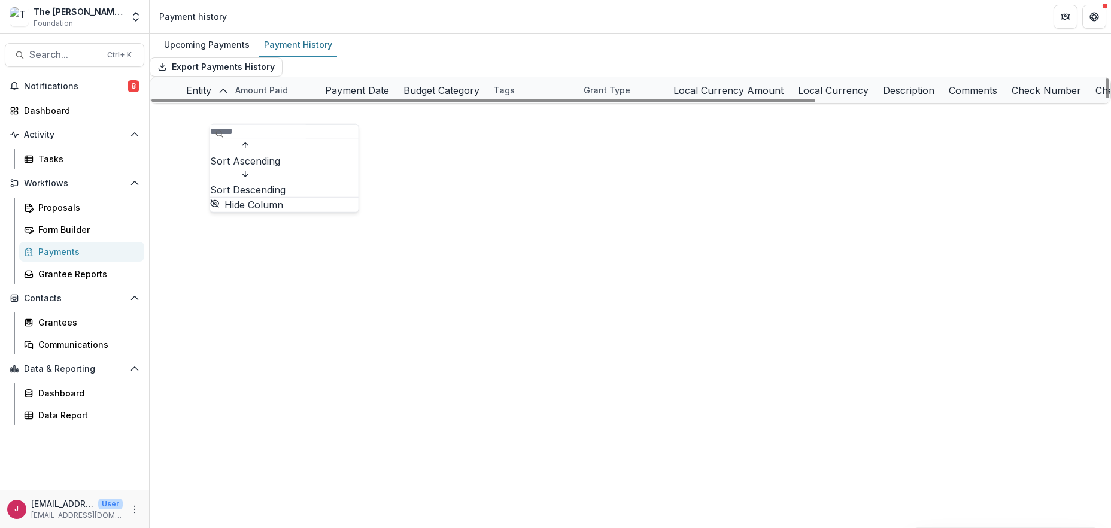
scroll to position [8699, 0]
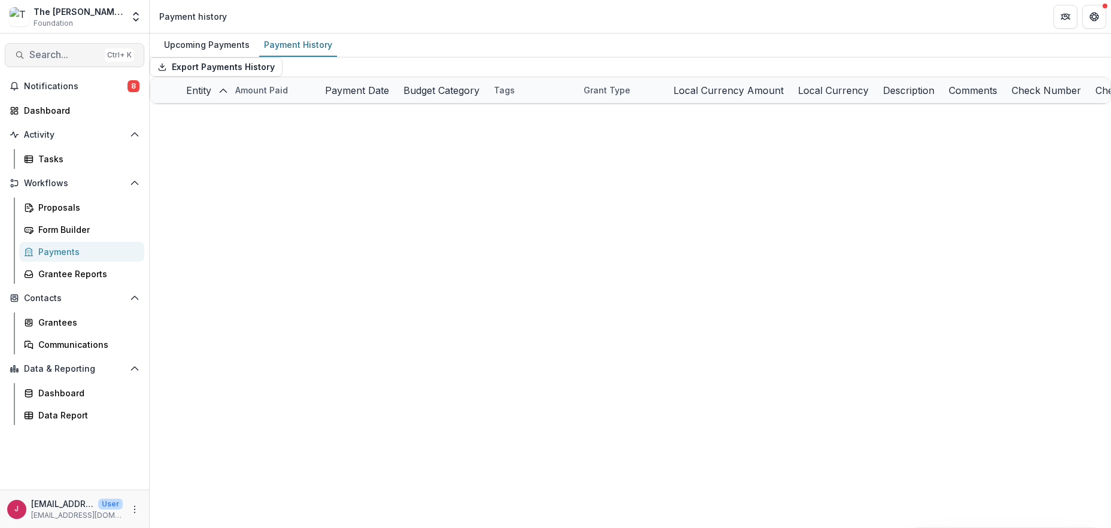
click at [56, 49] on span "Search..." at bounding box center [64, 54] width 71 height 11
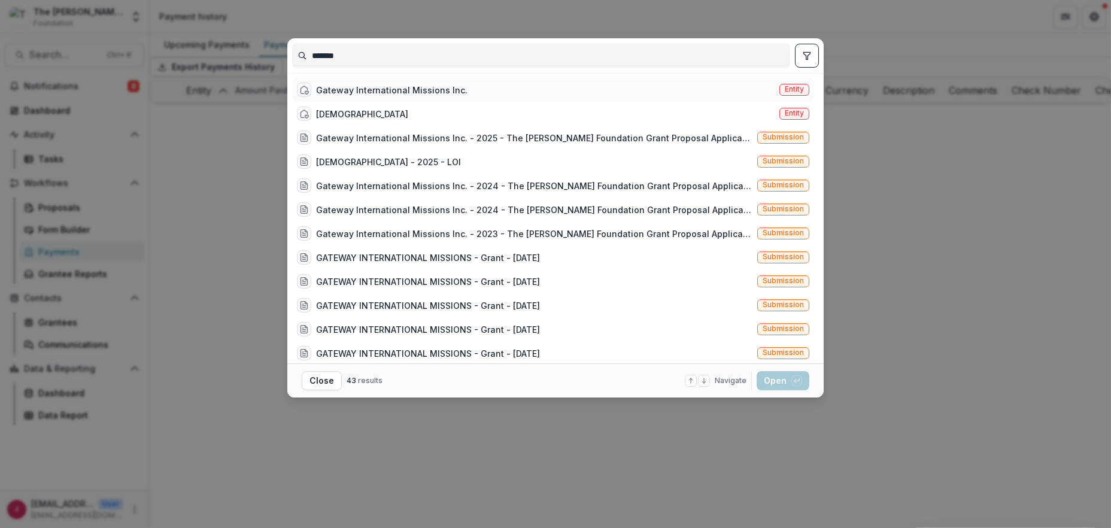
type input "*******"
click at [427, 84] on div "Gateway International Missions Inc." at bounding box center [391, 90] width 151 height 13
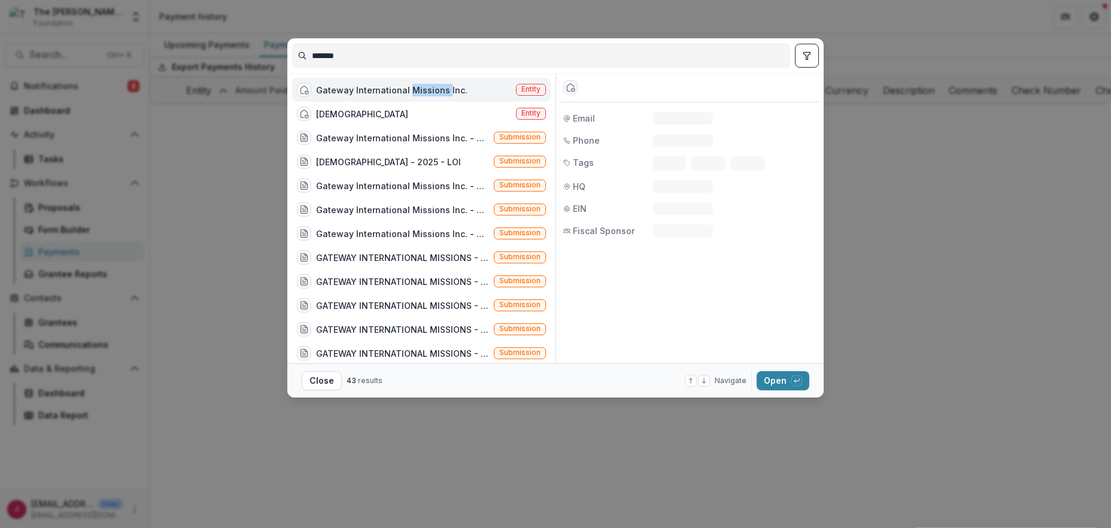
click at [427, 84] on div "Gateway International Missions Inc." at bounding box center [391, 90] width 151 height 13
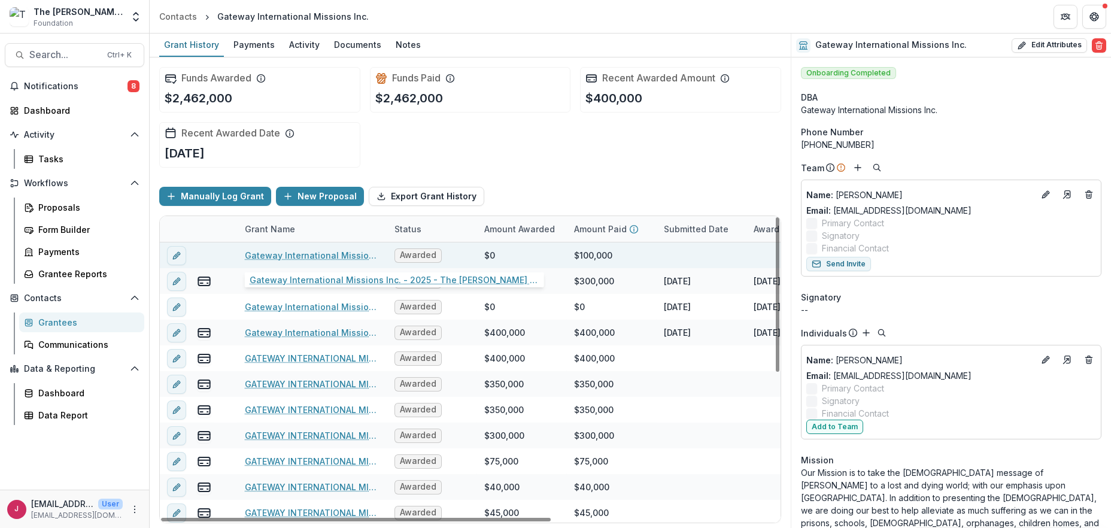
click at [330, 254] on link "Gateway International Missions Inc. - 2025 - The [PERSON_NAME] Foundation Grant…" at bounding box center [312, 255] width 135 height 13
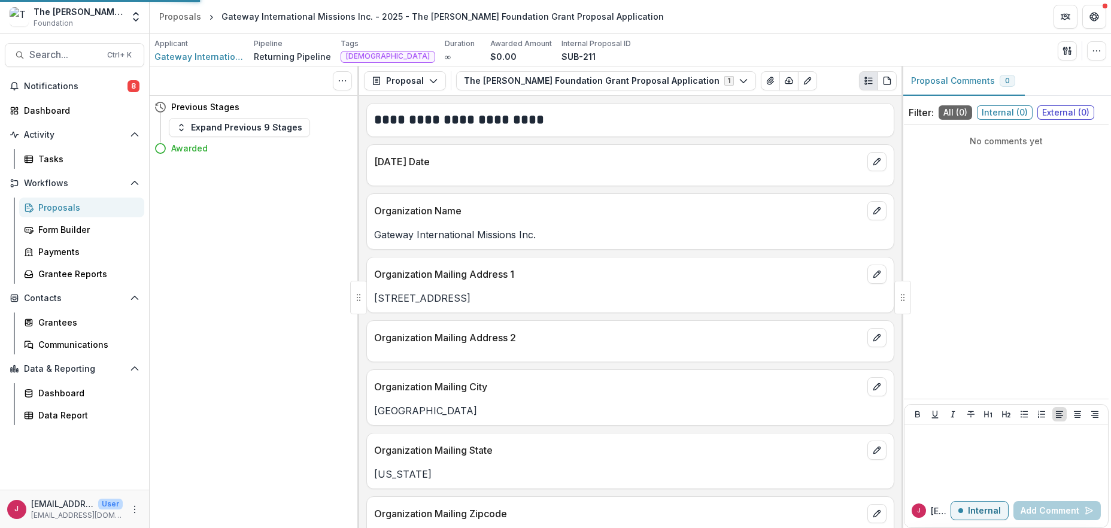
click at [330, 254] on div "Tasks 0 Show Cancelled Tasks Previous Stages Expand Previous 9 Stages Awarded" at bounding box center [255, 297] width 210 height 462
click at [185, 125] on icon "button" at bounding box center [182, 128] width 10 height 10
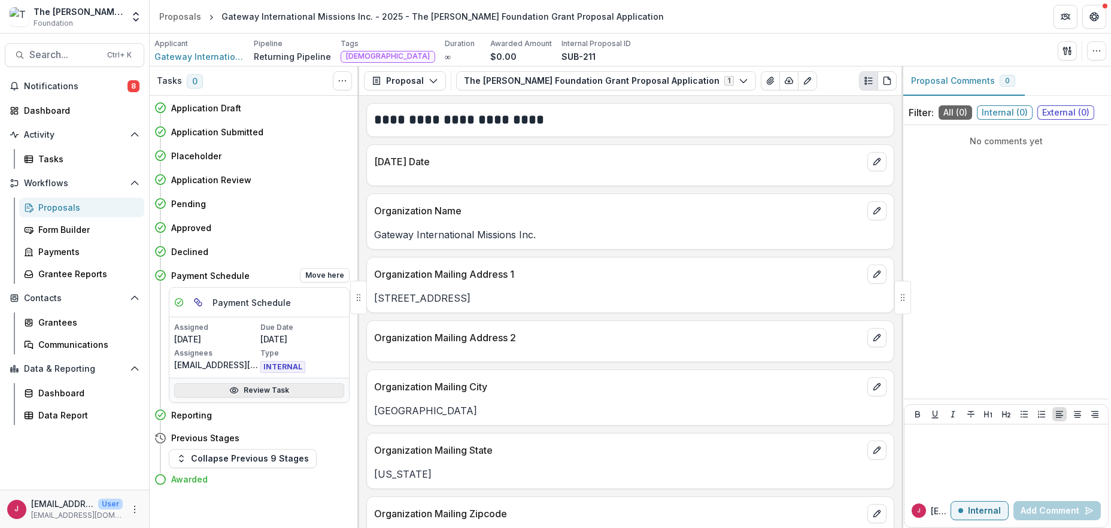
click at [257, 390] on link "Review Task" at bounding box center [259, 390] width 170 height 14
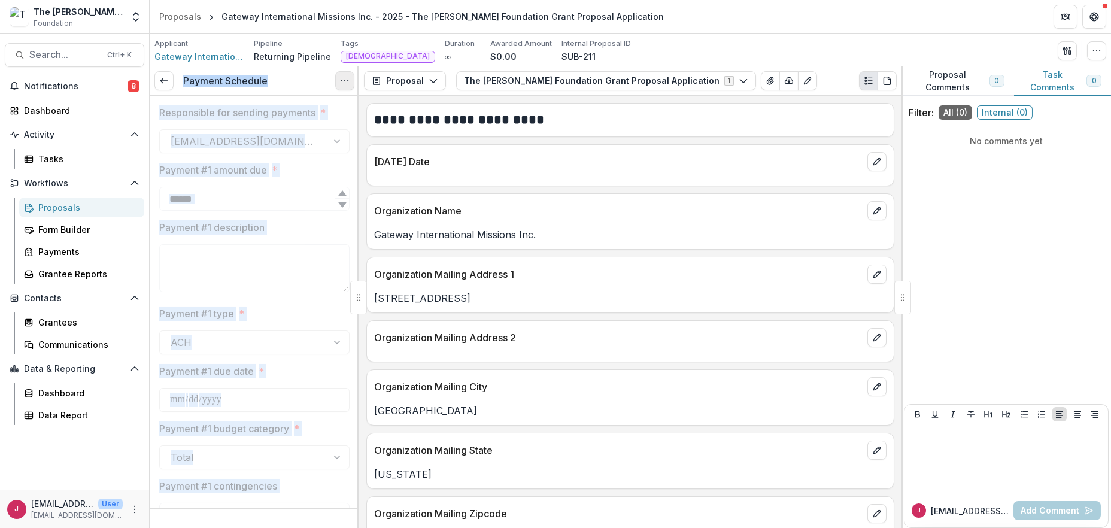
click at [345, 78] on icon "Options" at bounding box center [345, 81] width 10 height 10
click at [262, 133] on button "Reopen Task" at bounding box center [287, 134] width 128 height 20
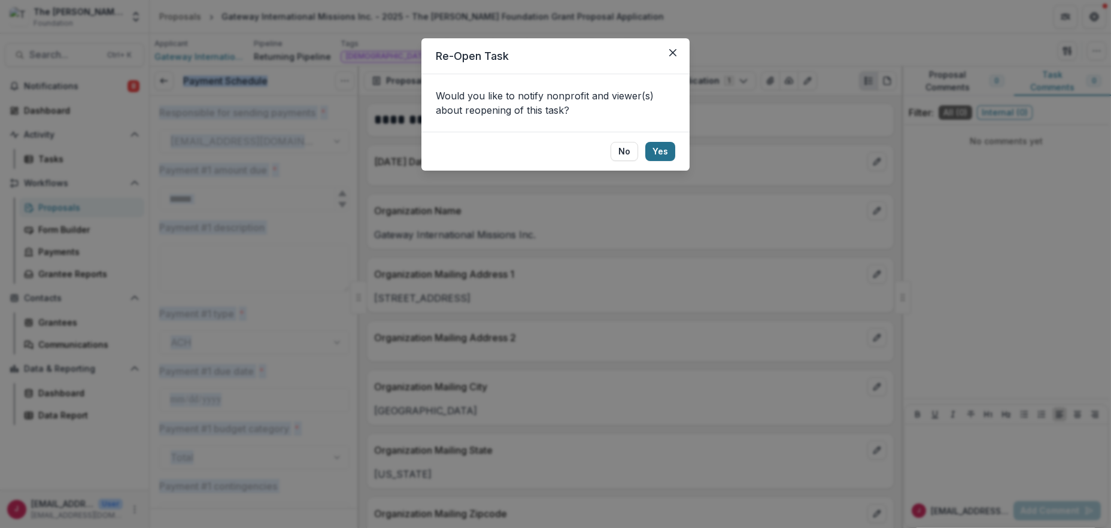
click at [661, 150] on button "Yes" at bounding box center [660, 151] width 30 height 19
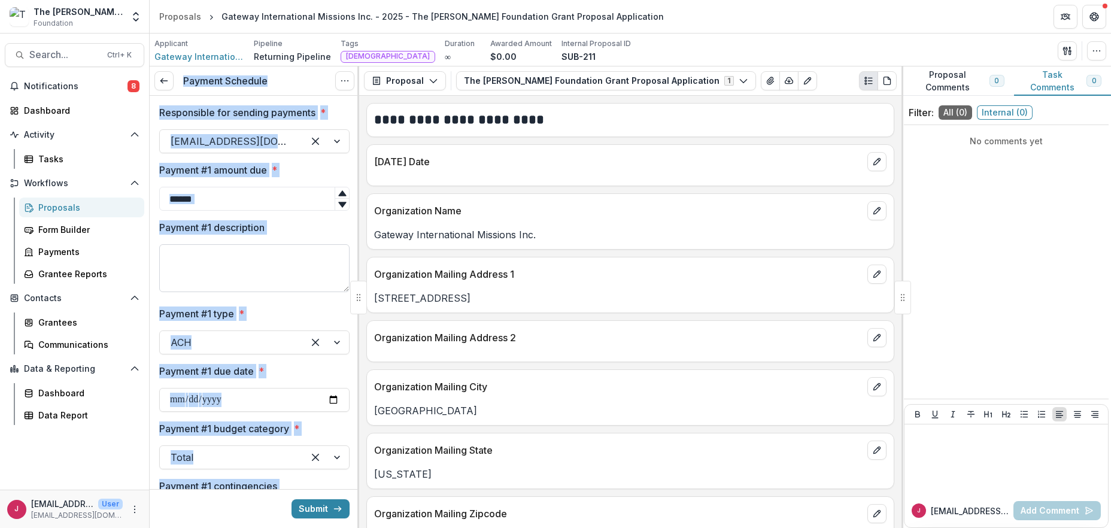
click at [280, 268] on textarea "Payment #1 description" at bounding box center [254, 268] width 190 height 48
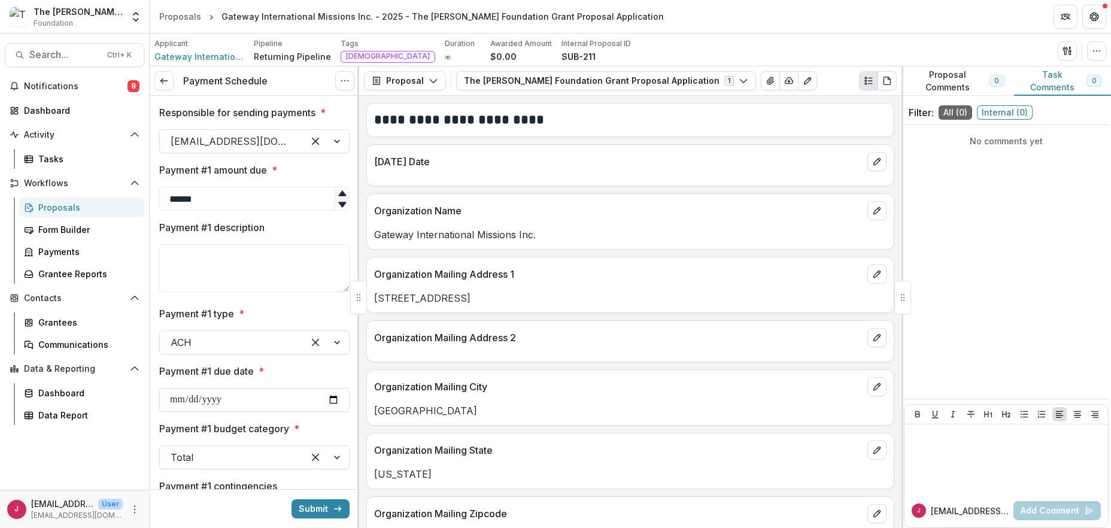
drag, startPoint x: 205, startPoint y: 192, endPoint x: 154, endPoint y: 190, distance: 50.9
type input "******"
click at [248, 262] on textarea "Payment #1 description" at bounding box center [254, 268] width 190 height 48
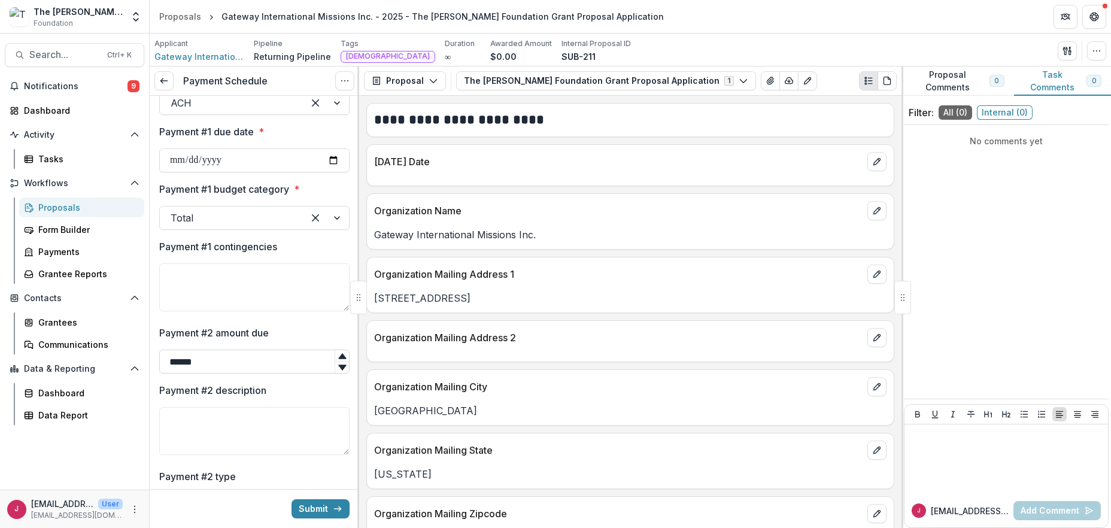
scroll to position [319, 0]
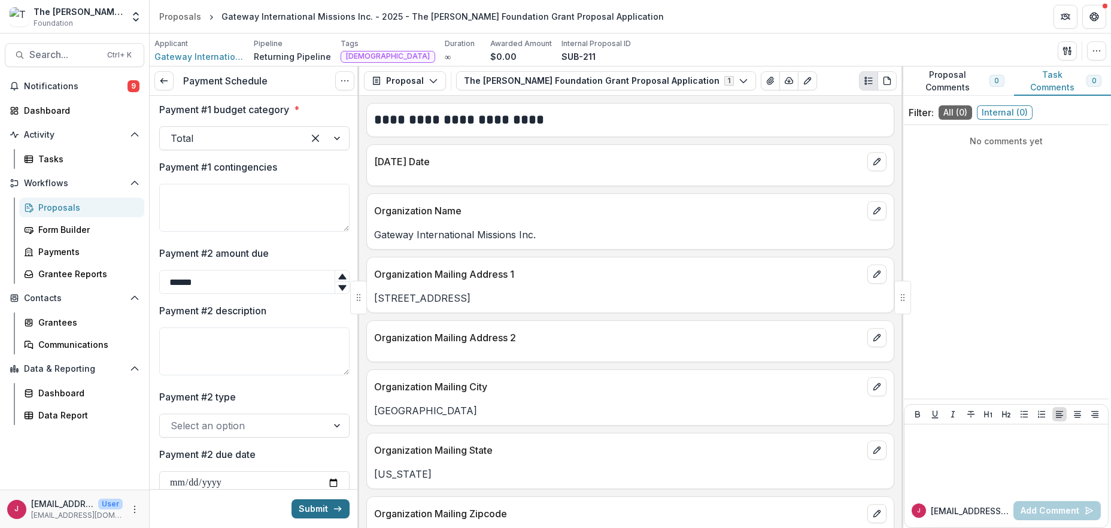
click at [320, 506] on button "Submit" at bounding box center [321, 508] width 58 height 19
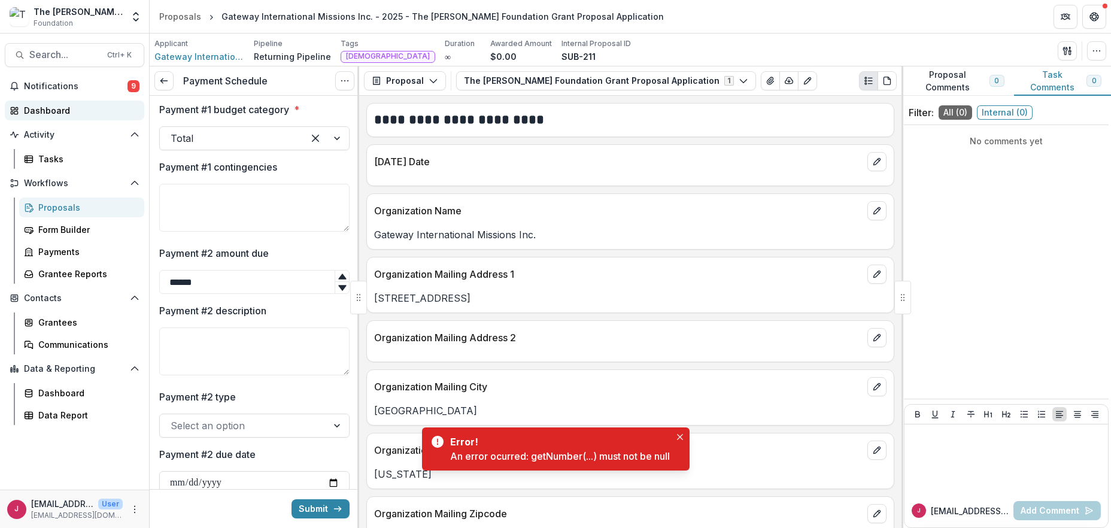
click at [45, 108] on div "Dashboard" at bounding box center [79, 110] width 111 height 13
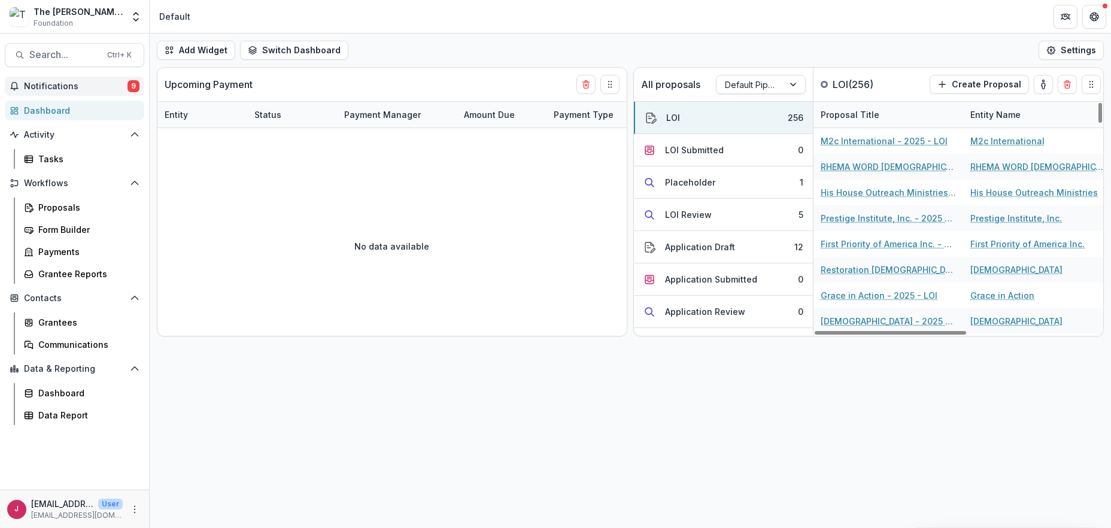
click at [58, 84] on span "Notifications" at bounding box center [76, 86] width 104 height 10
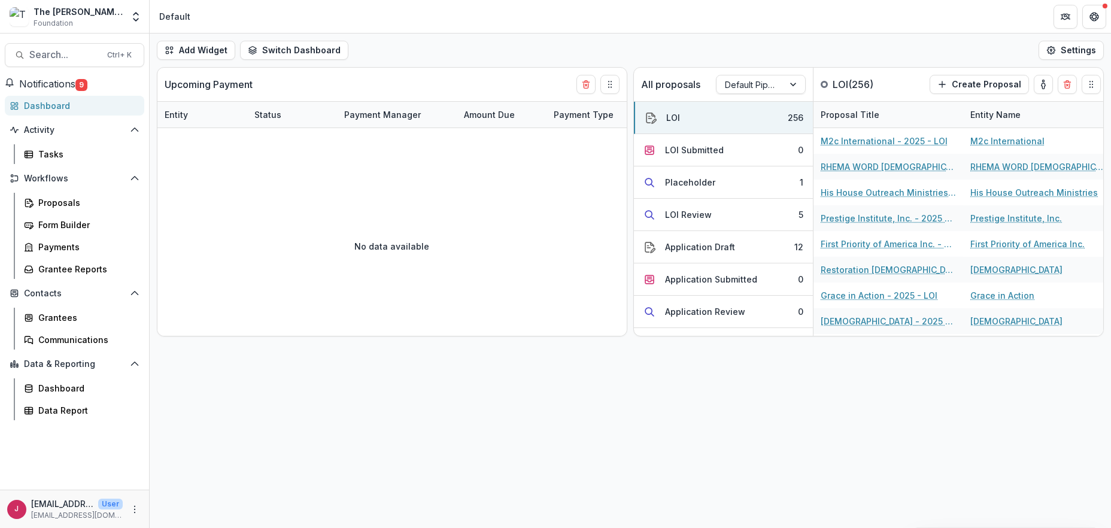
click at [47, 108] on div "Dashboard" at bounding box center [79, 105] width 111 height 13
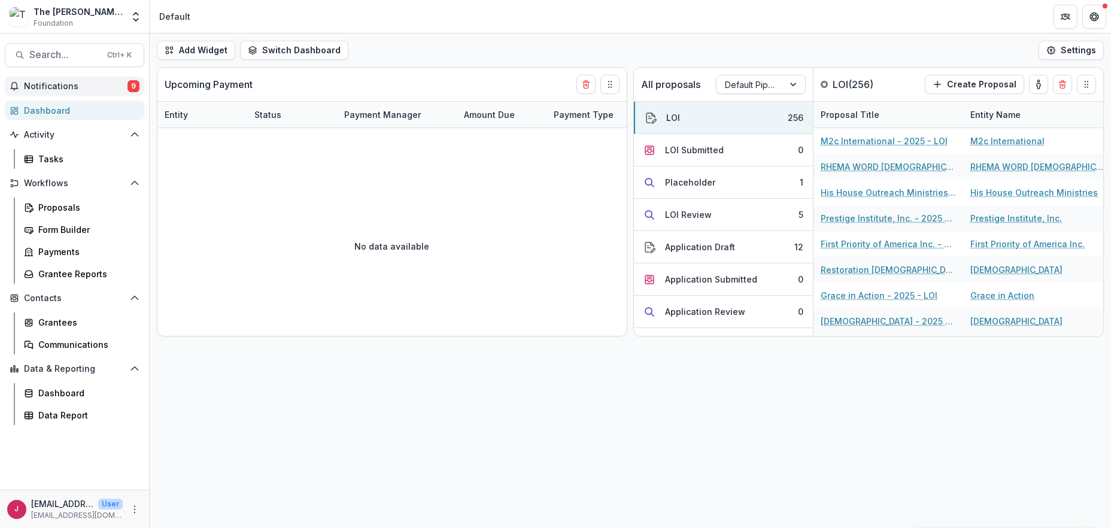
click at [34, 89] on span "Notifications" at bounding box center [76, 86] width 104 height 10
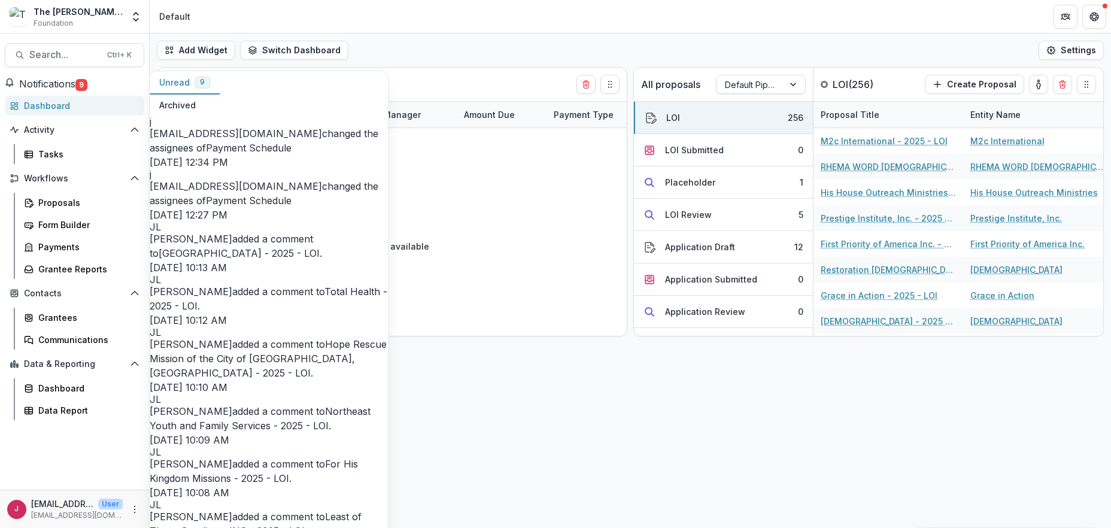
scroll to position [328, 0]
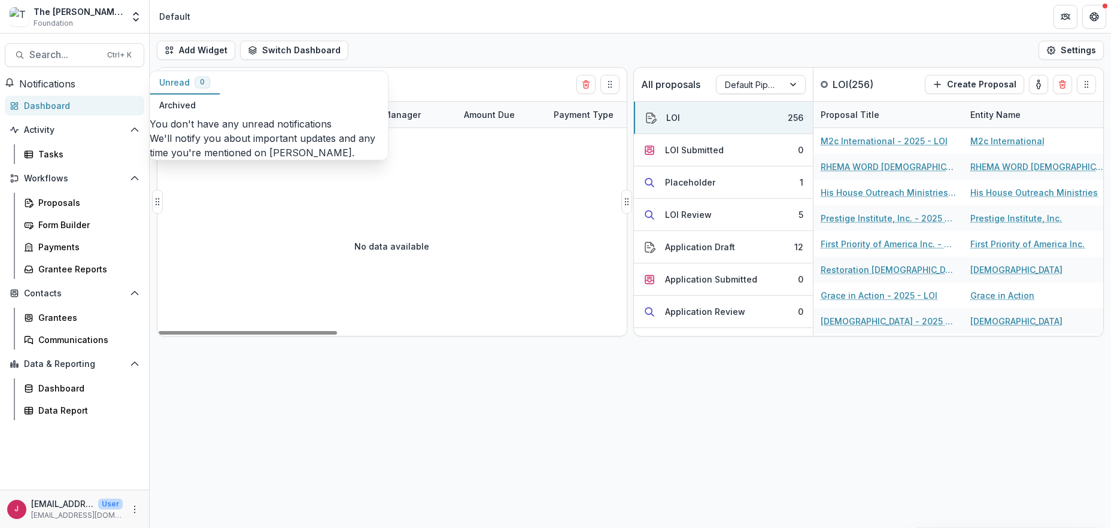
scroll to position [0, 0]
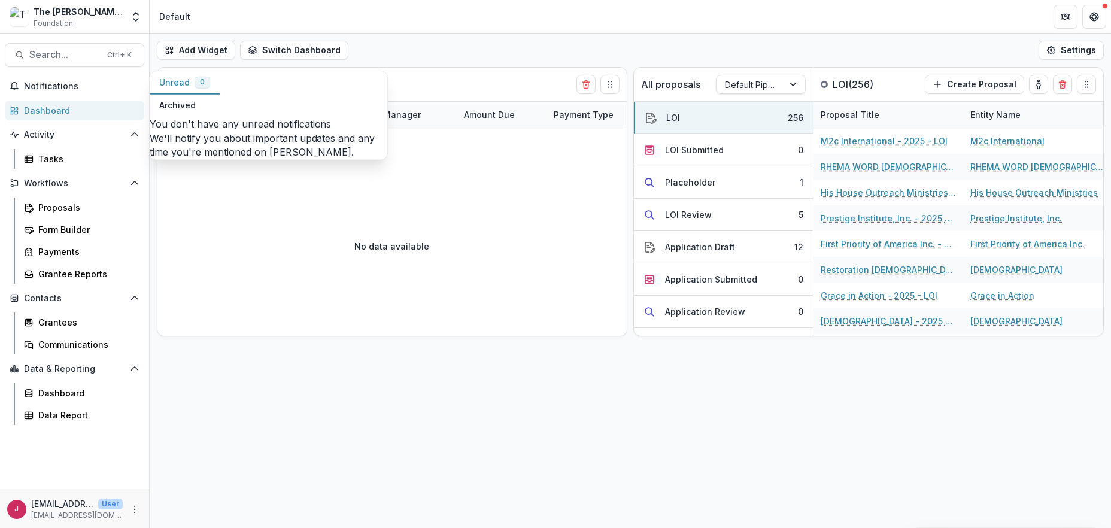
click at [56, 108] on div "Dashboard" at bounding box center [79, 110] width 111 height 13
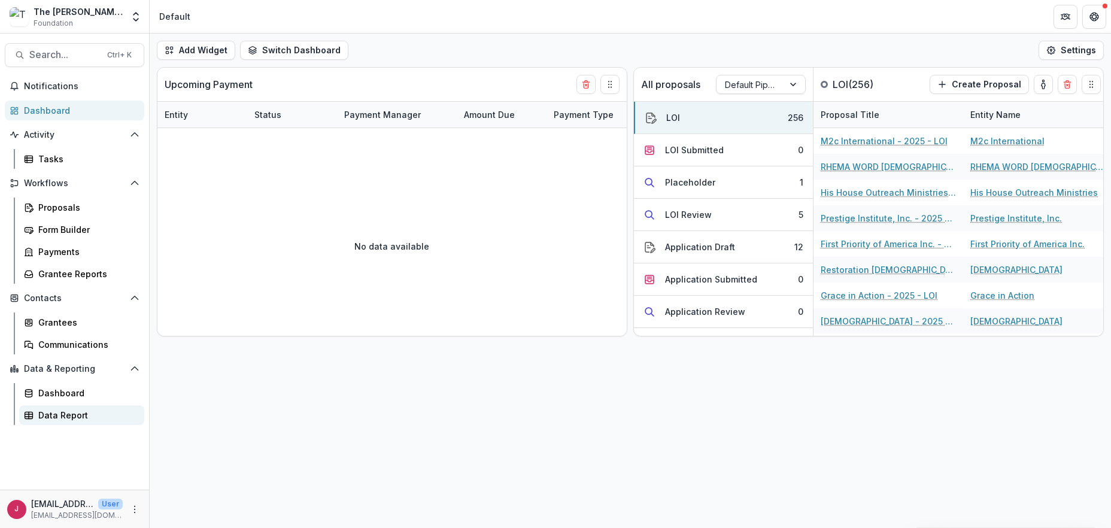
click at [63, 415] on div "Data Report" at bounding box center [86, 415] width 96 height 13
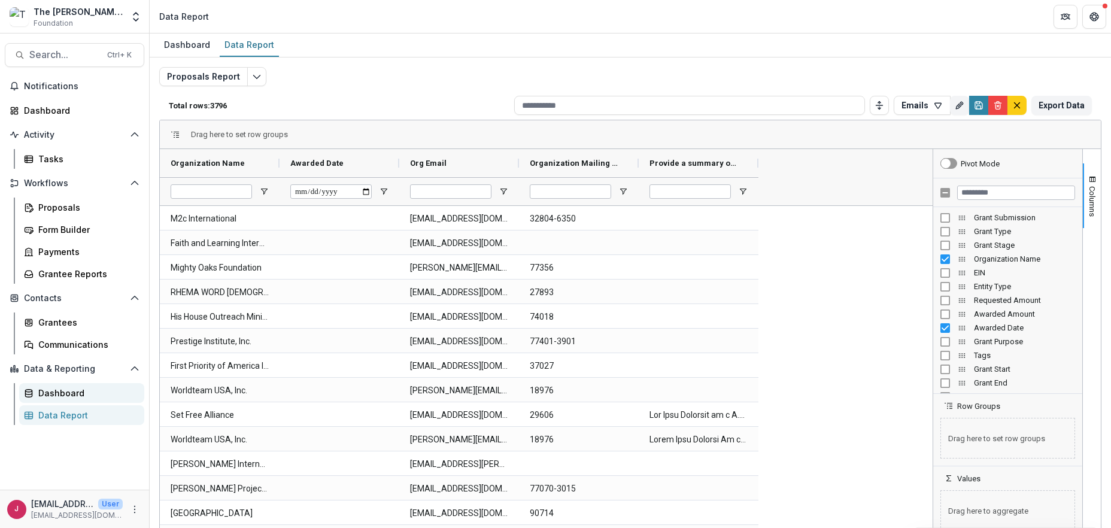
click at [56, 389] on div "Dashboard" at bounding box center [86, 393] width 96 height 13
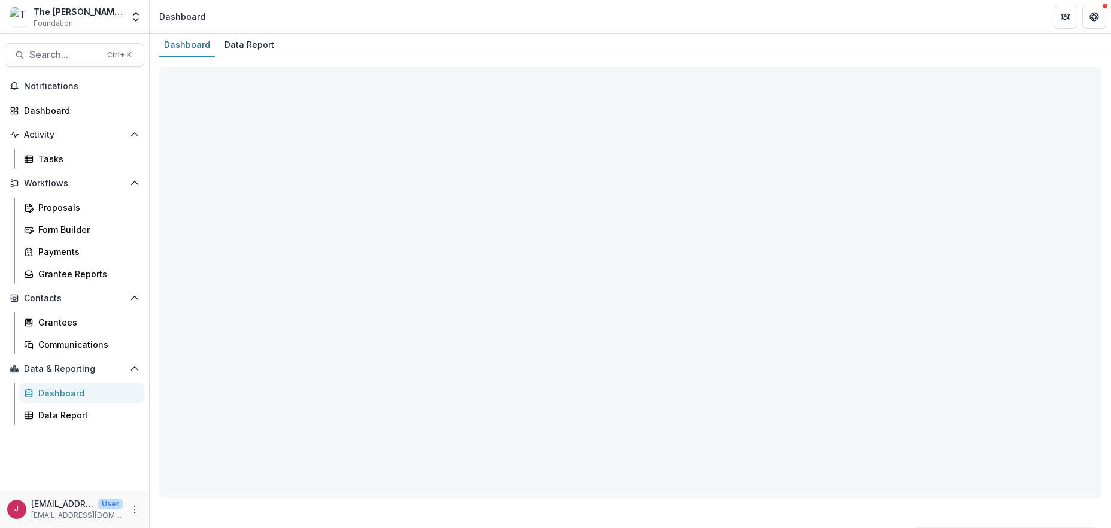
click at [56, 389] on div "Dashboard" at bounding box center [86, 393] width 96 height 13
